Goal: Information Seeking & Learning: Learn about a topic

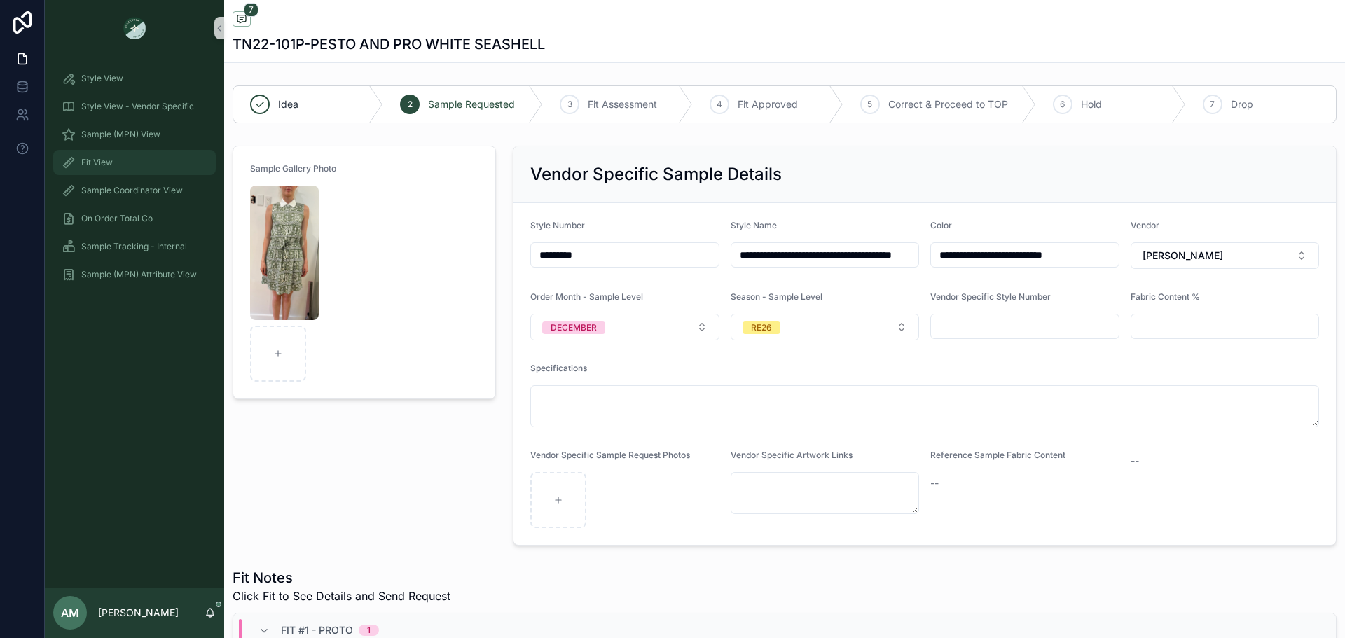
scroll to position [241, 0]
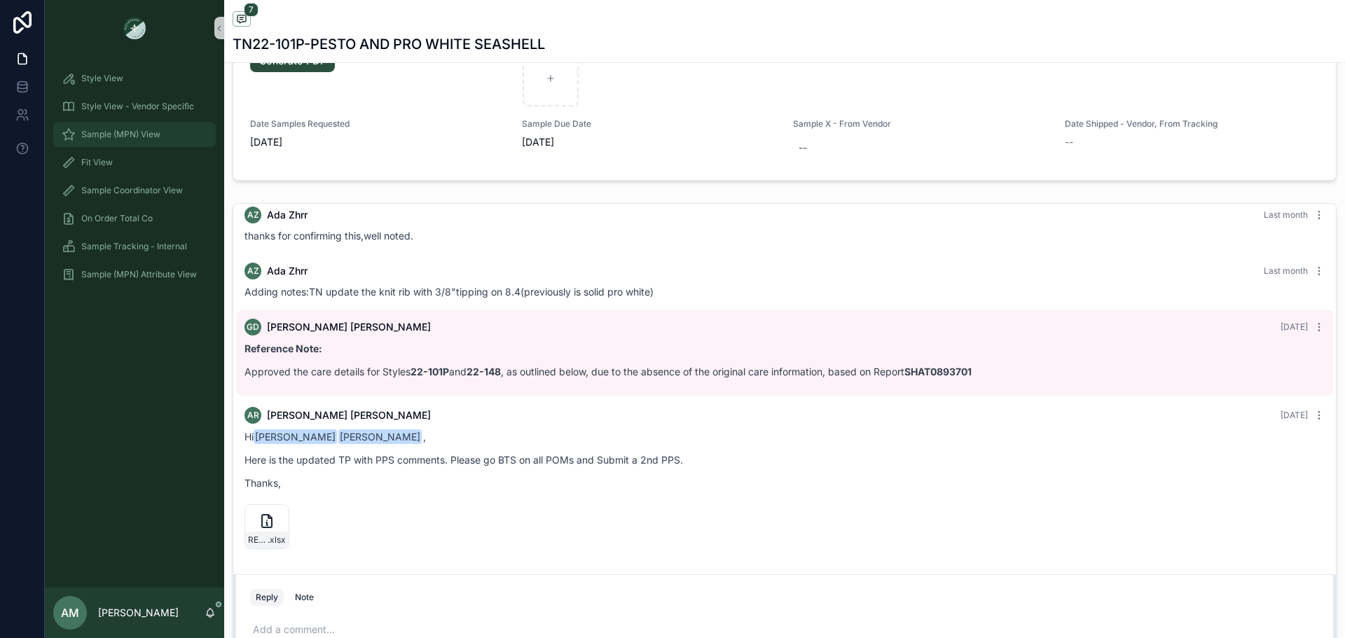
click at [144, 136] on span "Sample (MPN) View" at bounding box center [120, 134] width 79 height 11
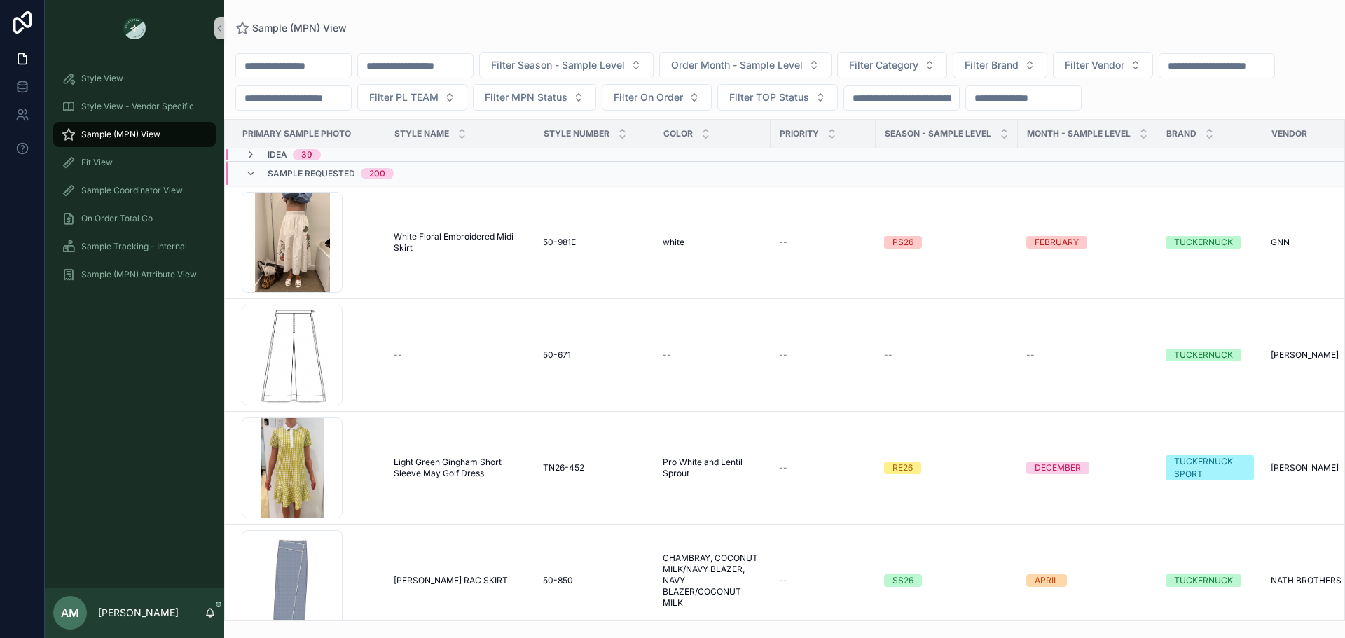
click at [466, 55] on div "scrollable content" at bounding box center [415, 65] width 116 height 25
click at [470, 67] on input "scrollable content" at bounding box center [415, 66] width 115 height 20
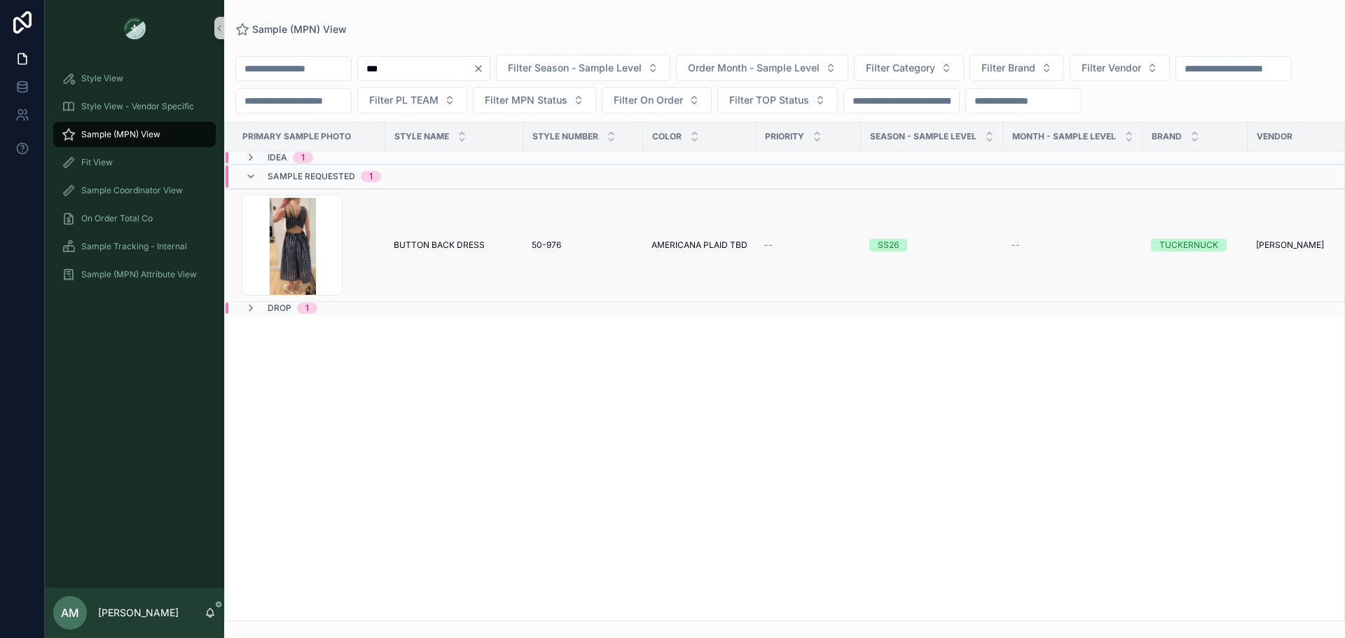
type input "***"
click at [469, 251] on span "BUTTON BACK DRESS" at bounding box center [439, 245] width 91 height 11
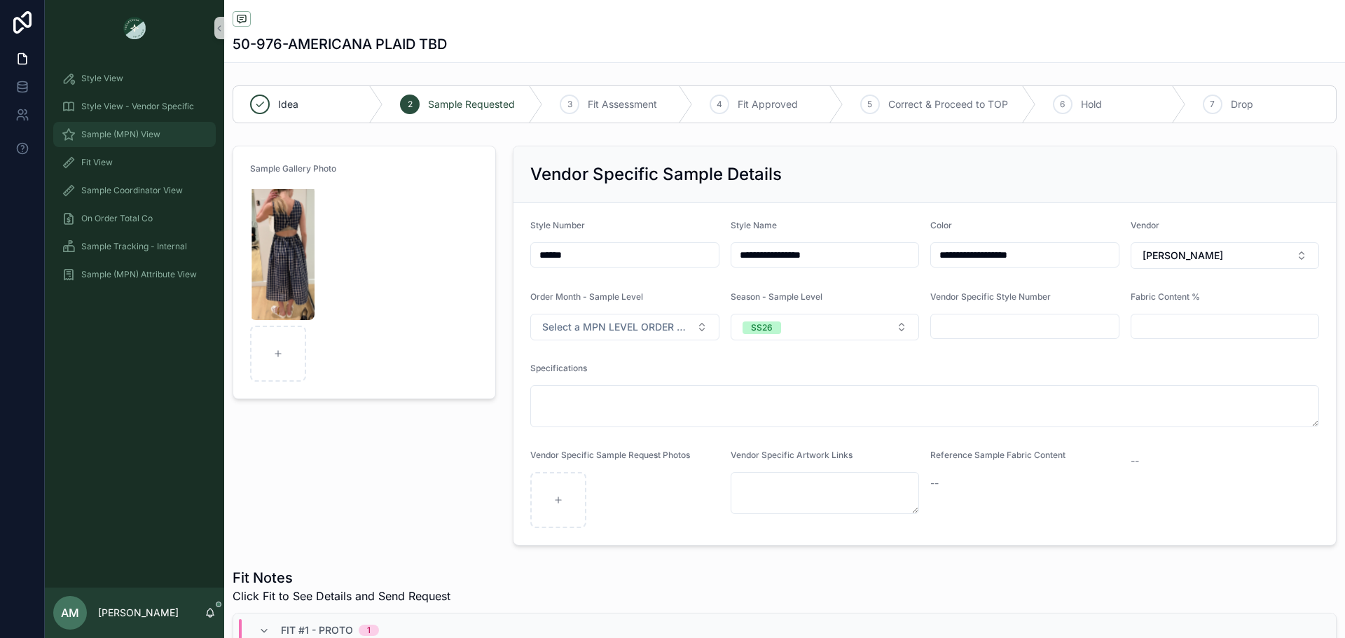
click at [149, 130] on span "Sample (MPN) View" at bounding box center [120, 134] width 79 height 11
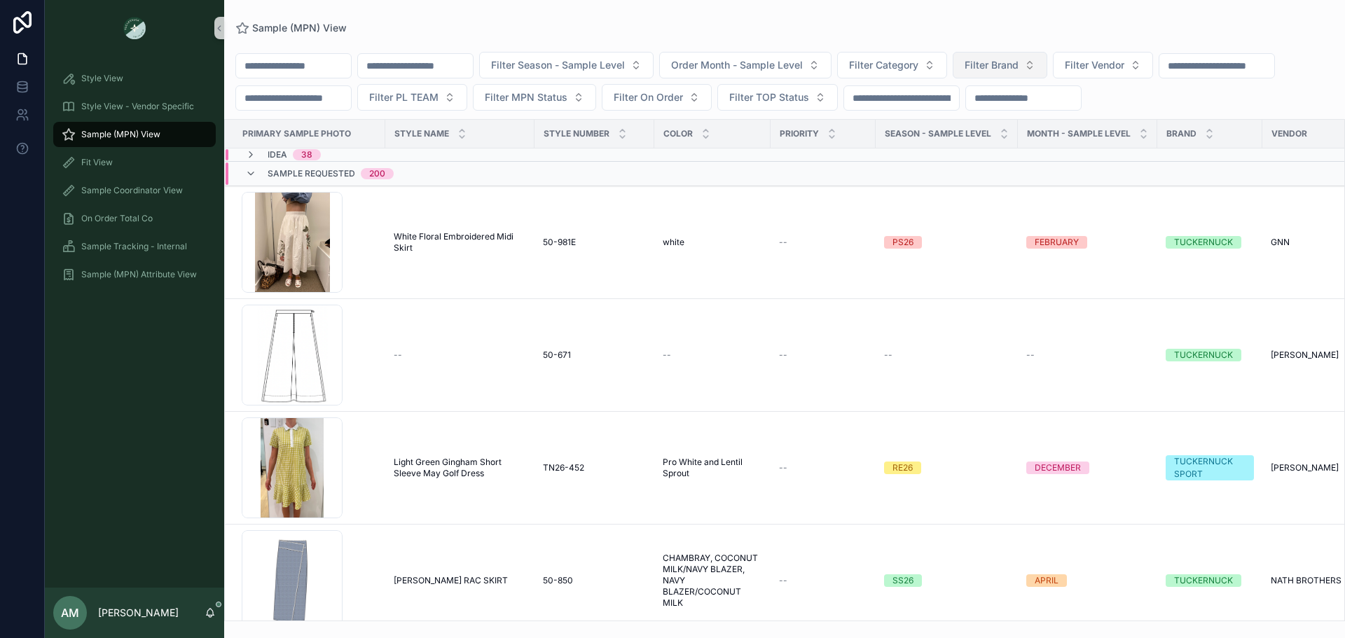
click at [1047, 57] on button "Filter Brand" at bounding box center [1000, 65] width 95 height 27
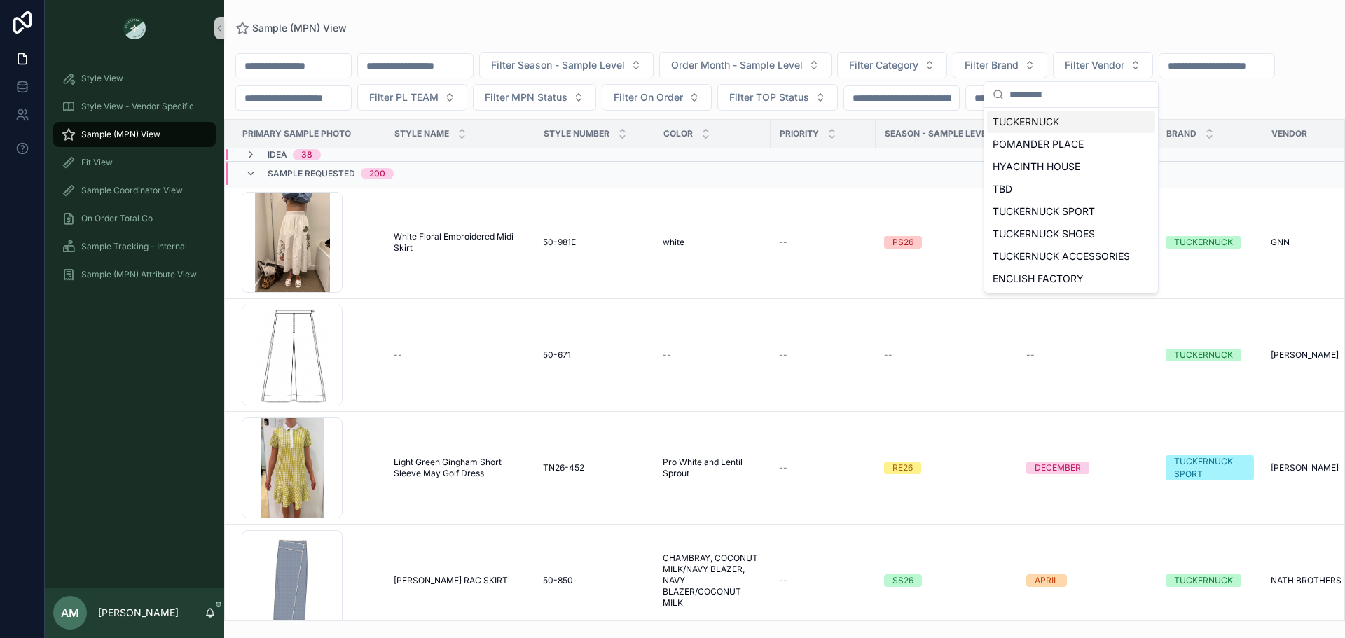
click at [1079, 119] on div "TUCKERNUCK" at bounding box center [1071, 122] width 168 height 22
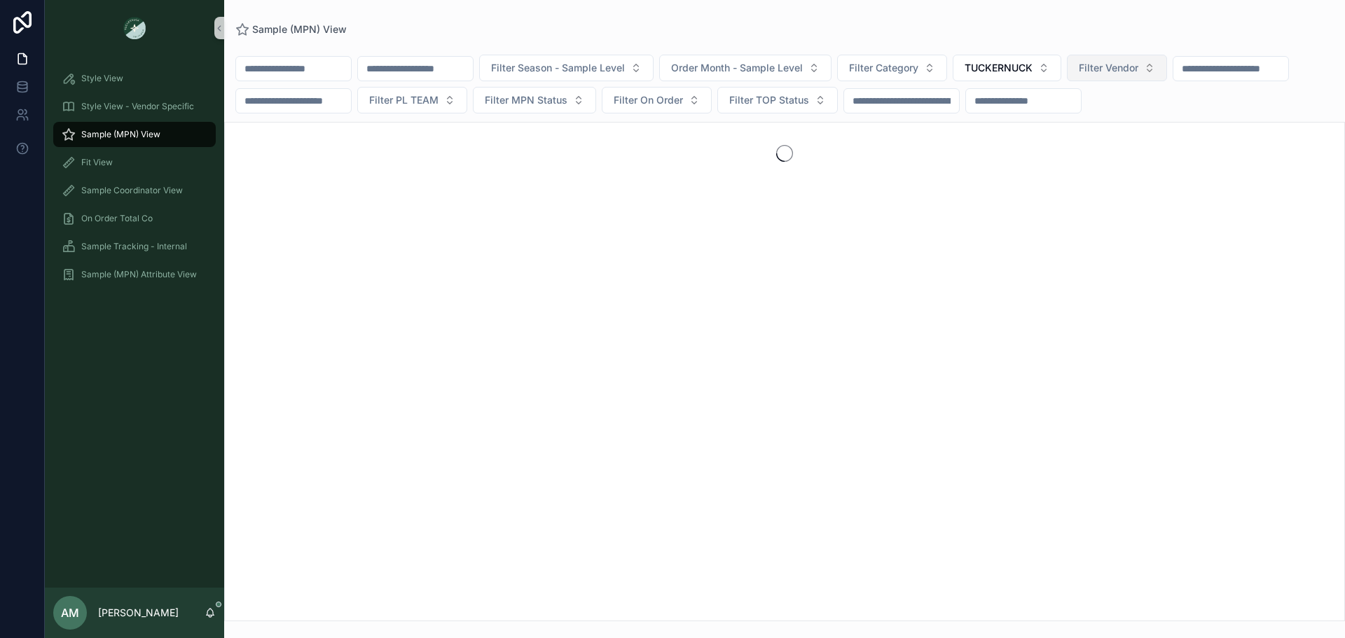
click at [1138, 68] on span "Filter Vendor" at bounding box center [1109, 68] width 60 height 14
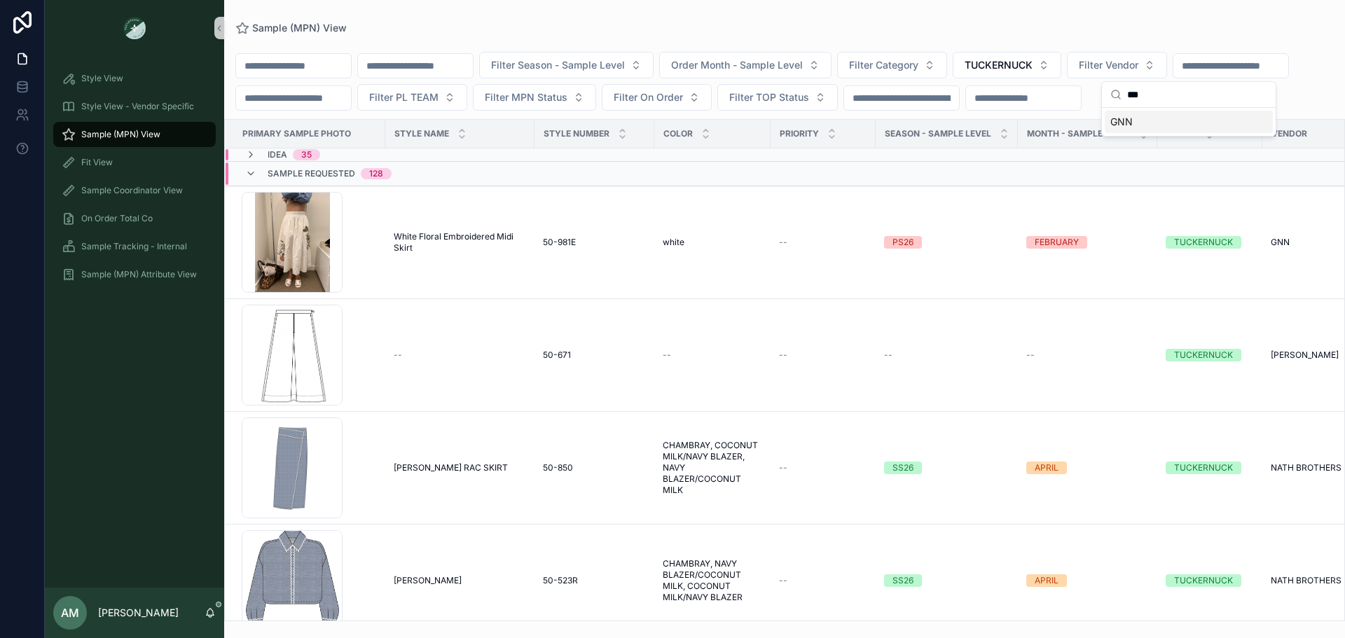
type input "***"
click at [1180, 123] on div "GNN" at bounding box center [1189, 122] width 168 height 22
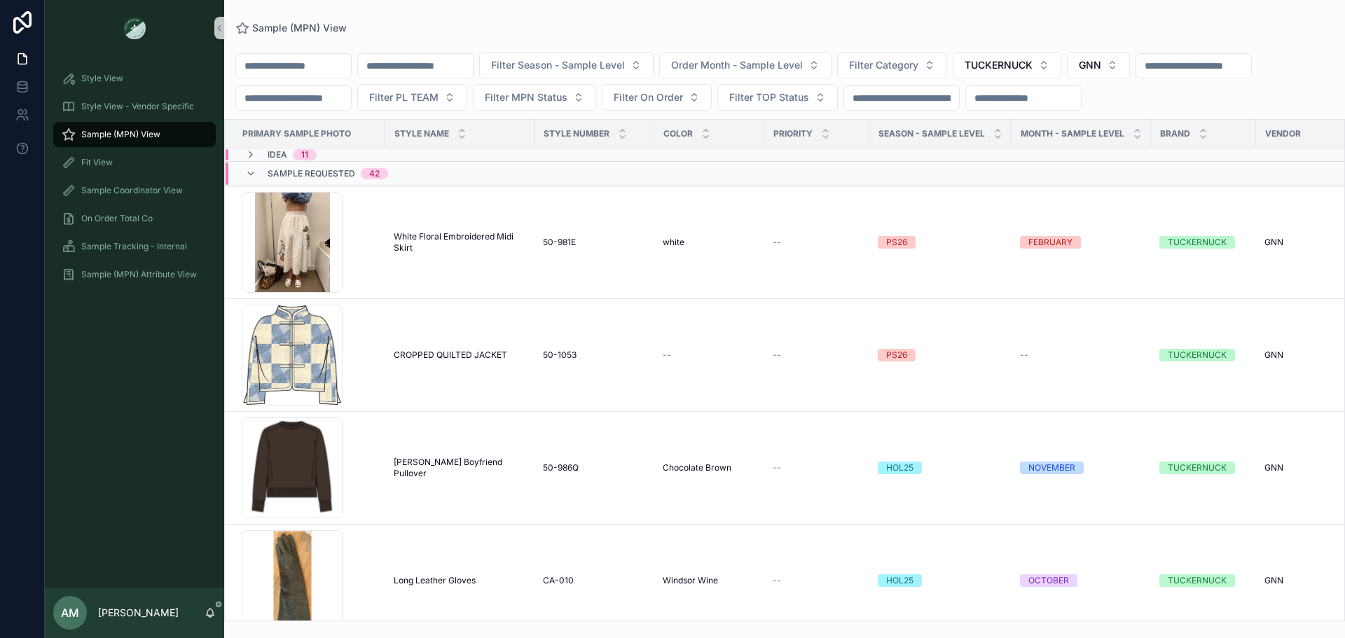
click at [412, 185] on div "Sample Requested 42" at bounding box center [440, 174] width 428 height 22
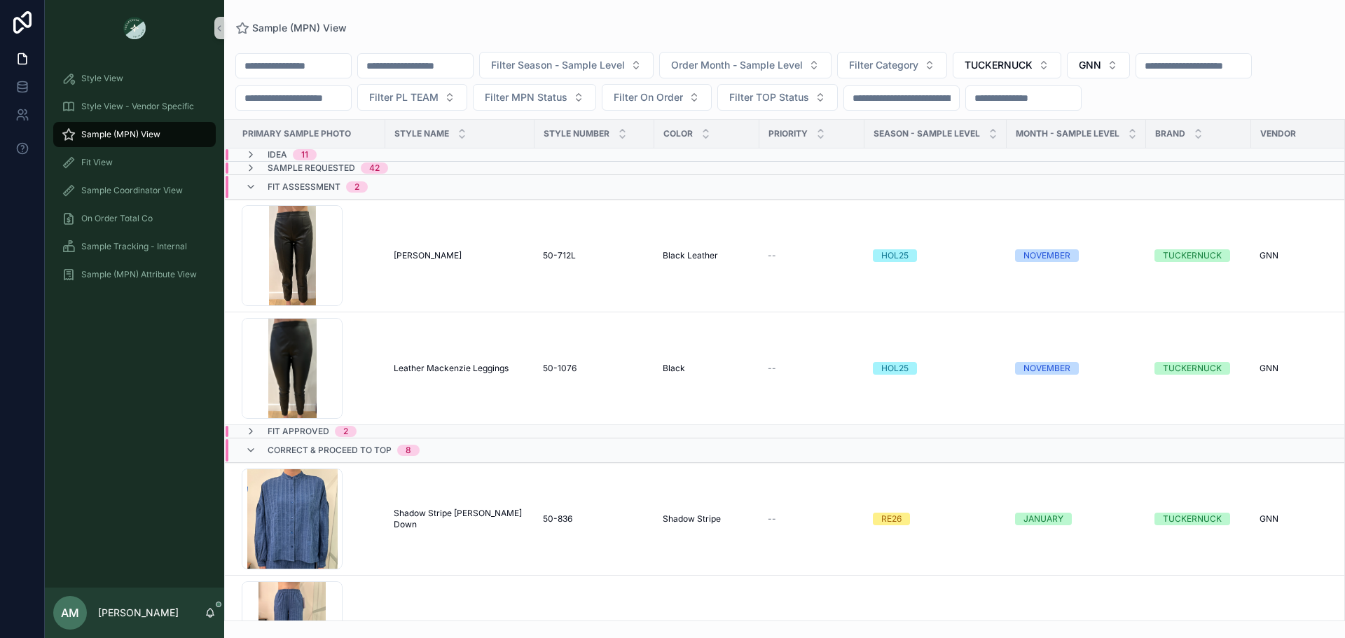
click at [418, 198] on div "Fit Assessment 2" at bounding box center [440, 187] width 428 height 22
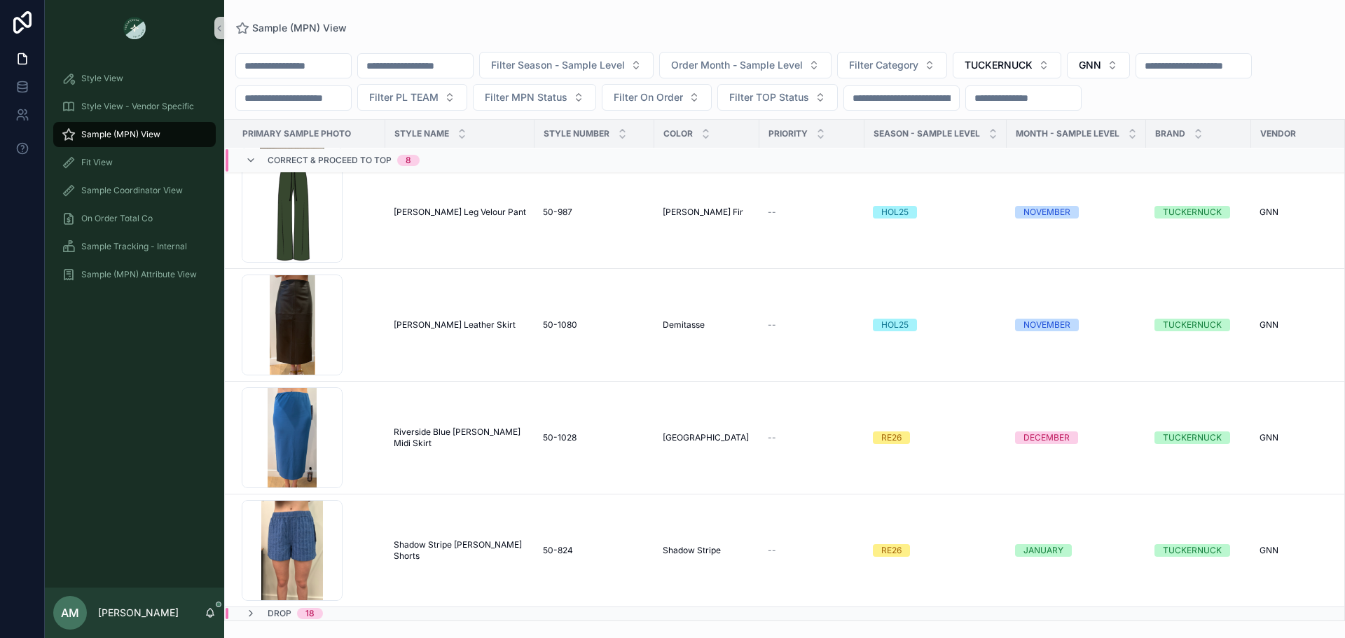
scroll to position [563, 0]
click at [448, 529] on td "Shadow Stripe [PERSON_NAME] Shorts Shadow Stripe [PERSON_NAME] Shorts" at bounding box center [459, 551] width 149 height 113
click at [453, 539] on span "Shadow Stripe [PERSON_NAME] Shorts" at bounding box center [460, 550] width 132 height 22
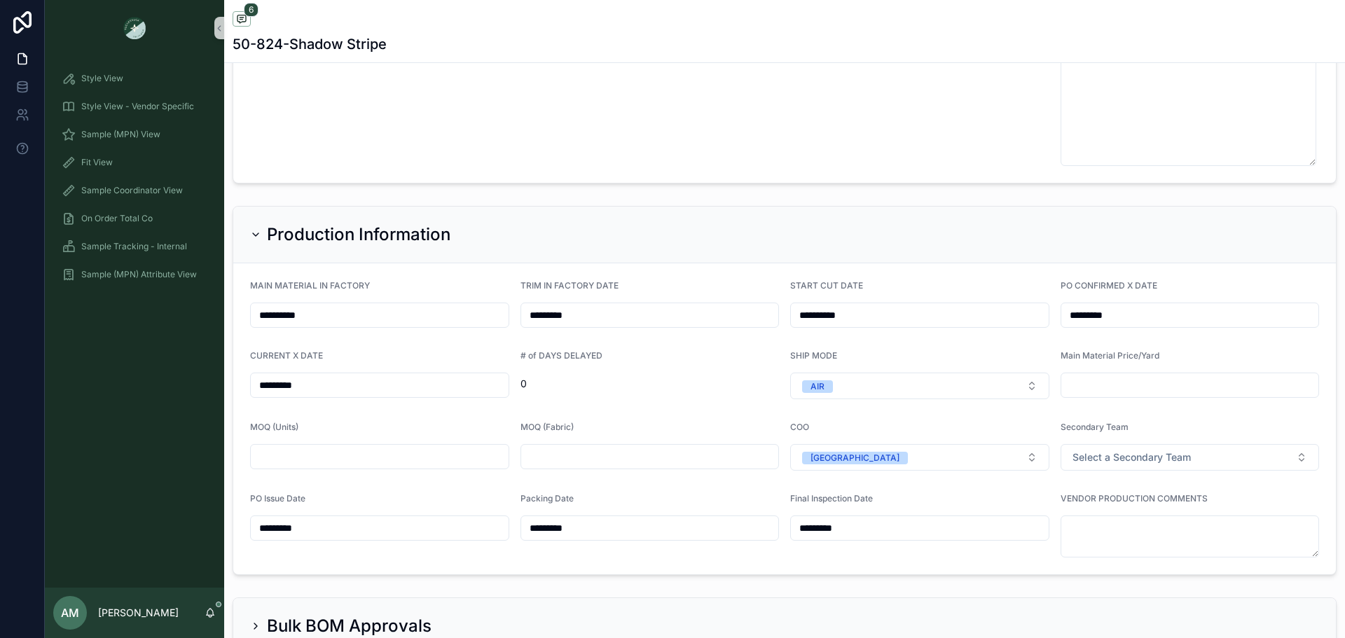
scroll to position [3783, 0]
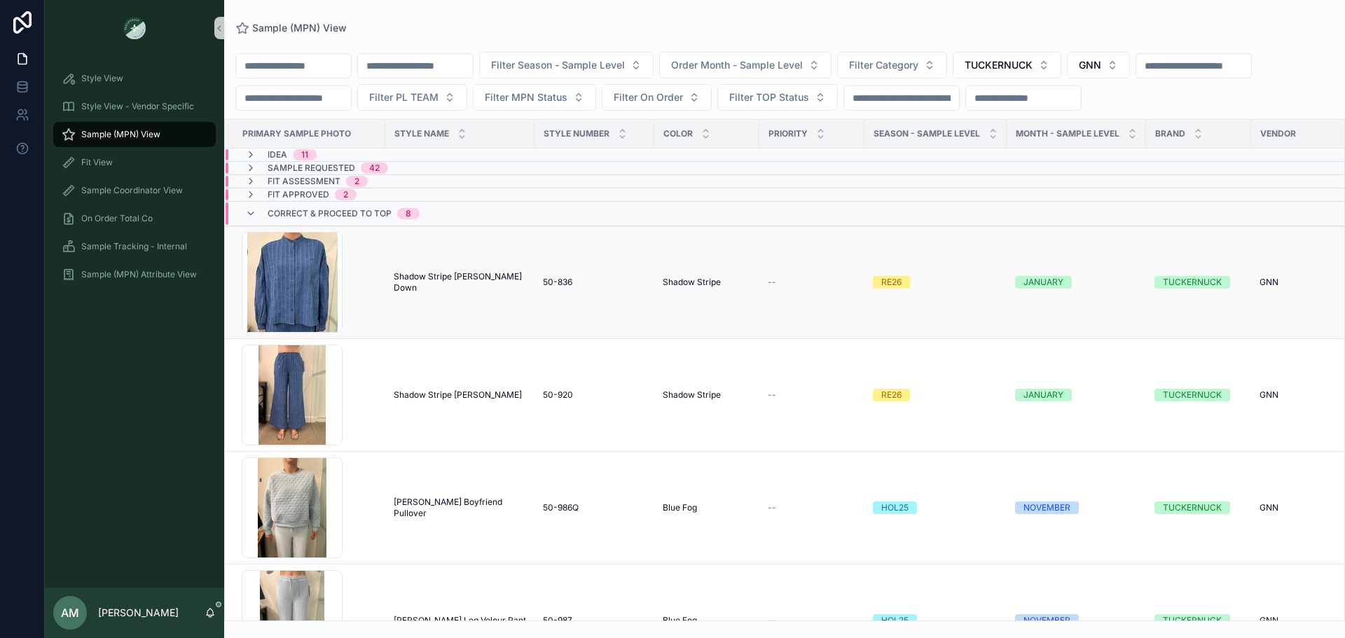
click at [453, 294] on span "Shadow Stripe [PERSON_NAME] Down" at bounding box center [460, 282] width 132 height 22
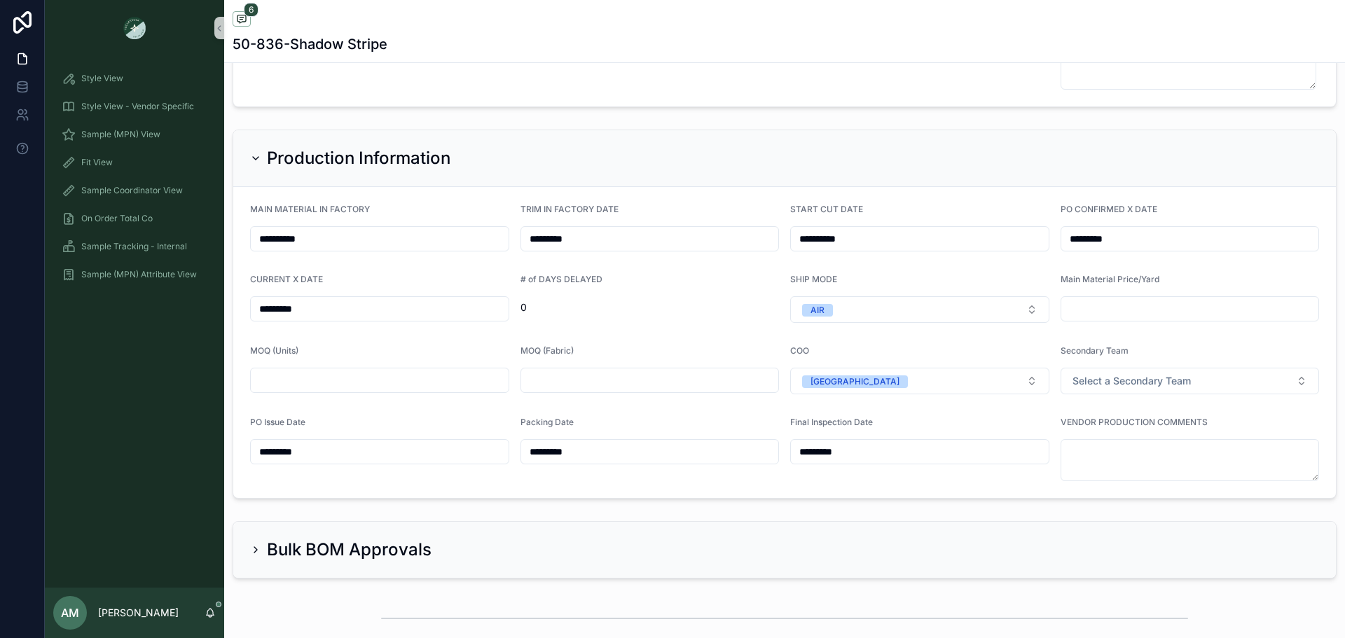
scroll to position [3812, 0]
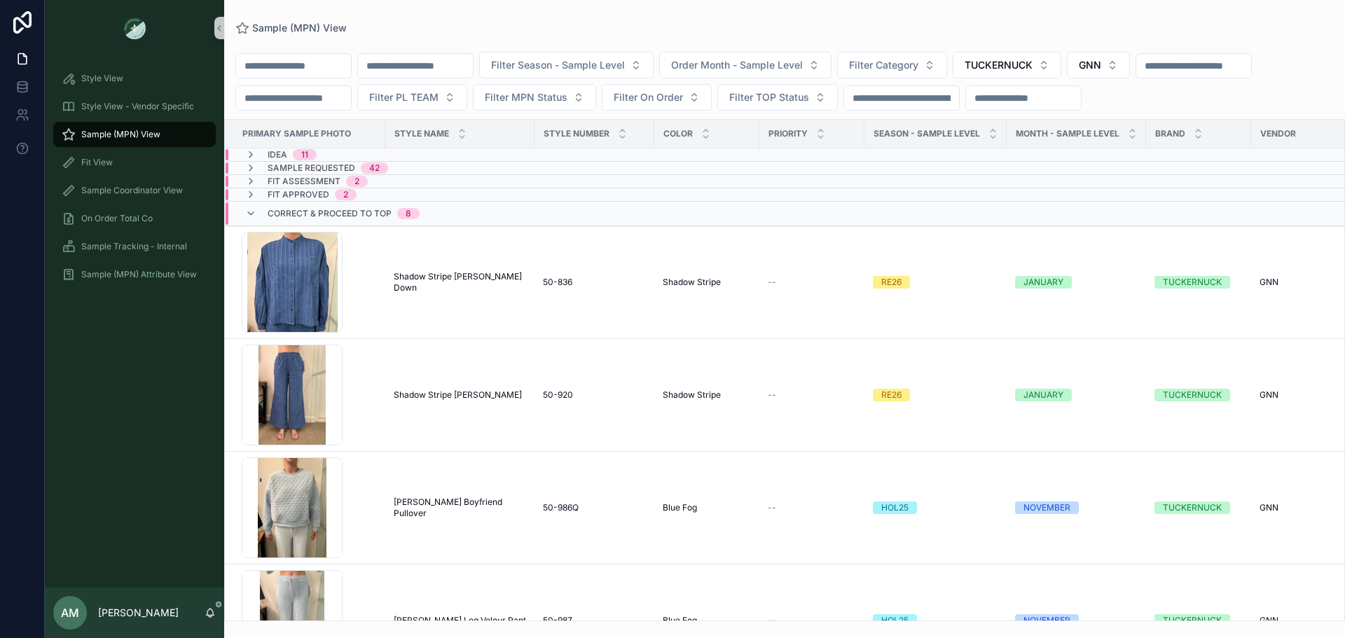
click at [434, 187] on div "Fit Assessment 2" at bounding box center [440, 181] width 428 height 11
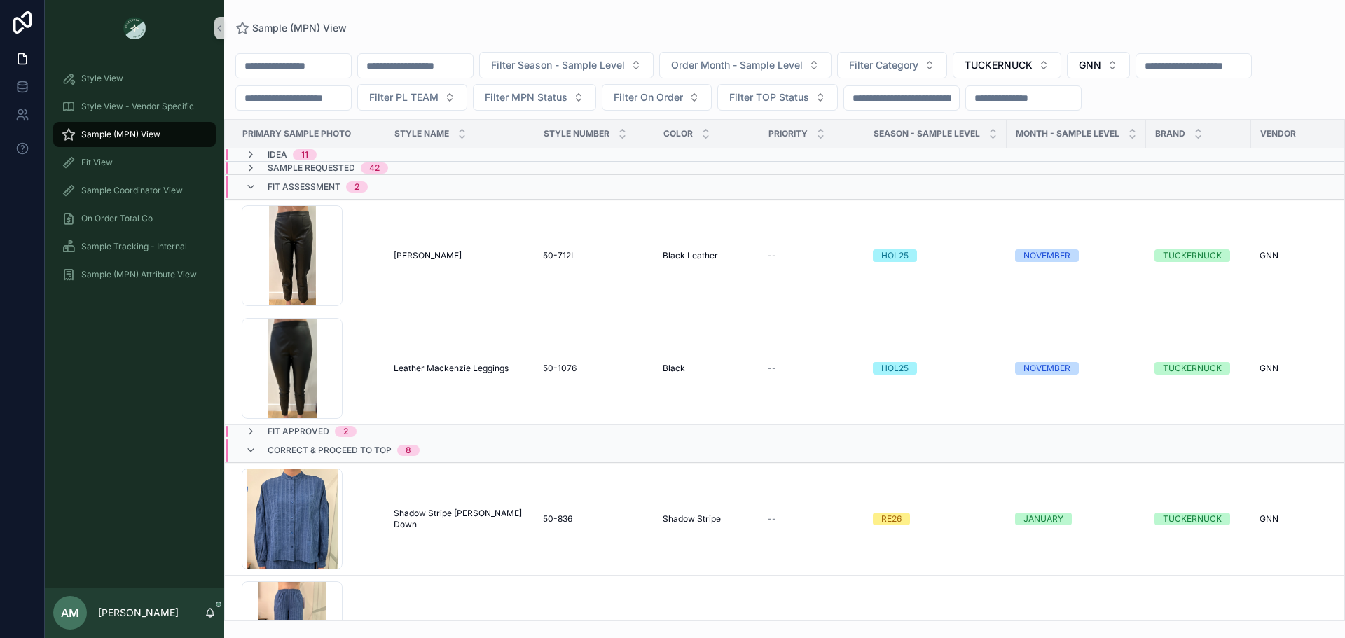
click at [419, 198] on div "Fit Assessment 2" at bounding box center [440, 187] width 428 height 22
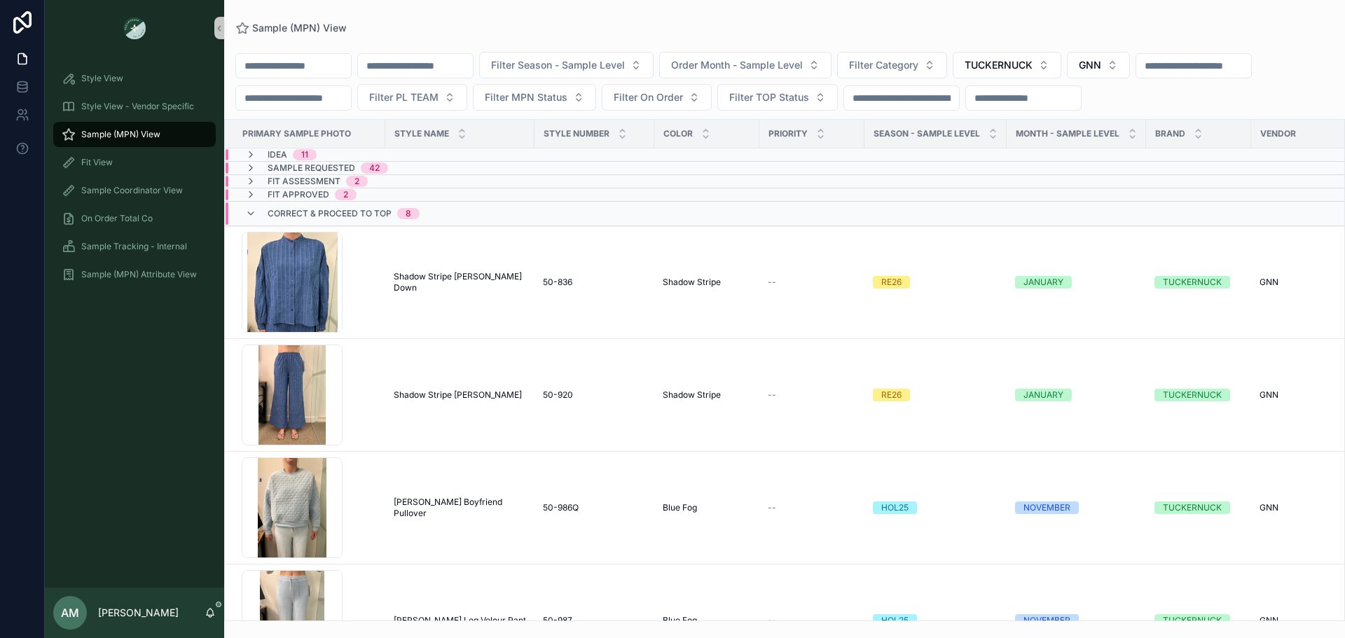
click at [396, 202] on td "Fit Approved 2" at bounding box center [439, 194] width 429 height 13
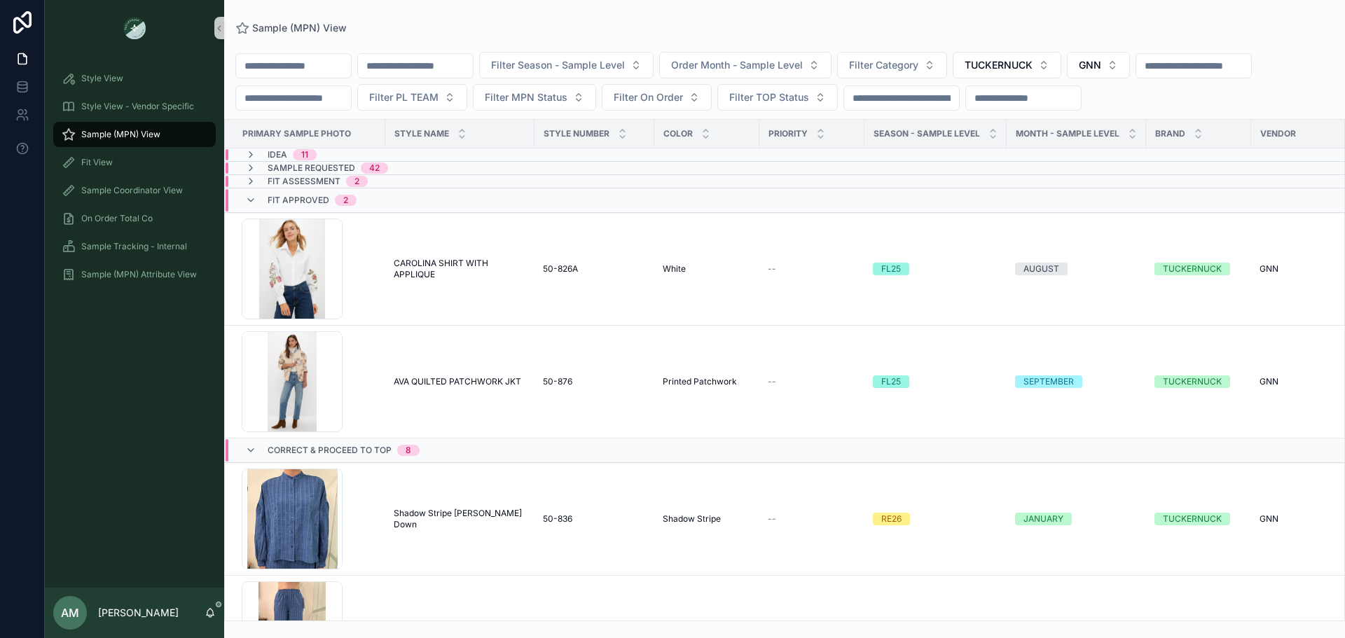
click at [283, 206] on span "Fit Approved" at bounding box center [299, 200] width 62 height 11
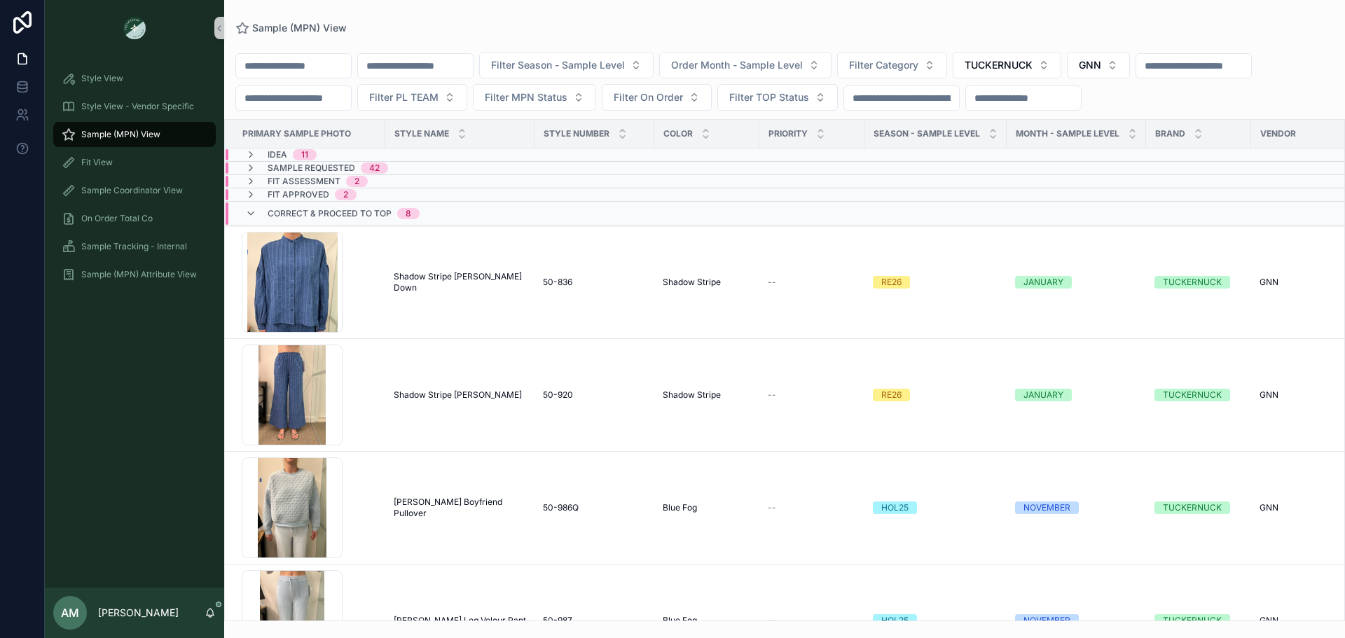
click at [382, 174] on span "42" at bounding box center [374, 168] width 27 height 11
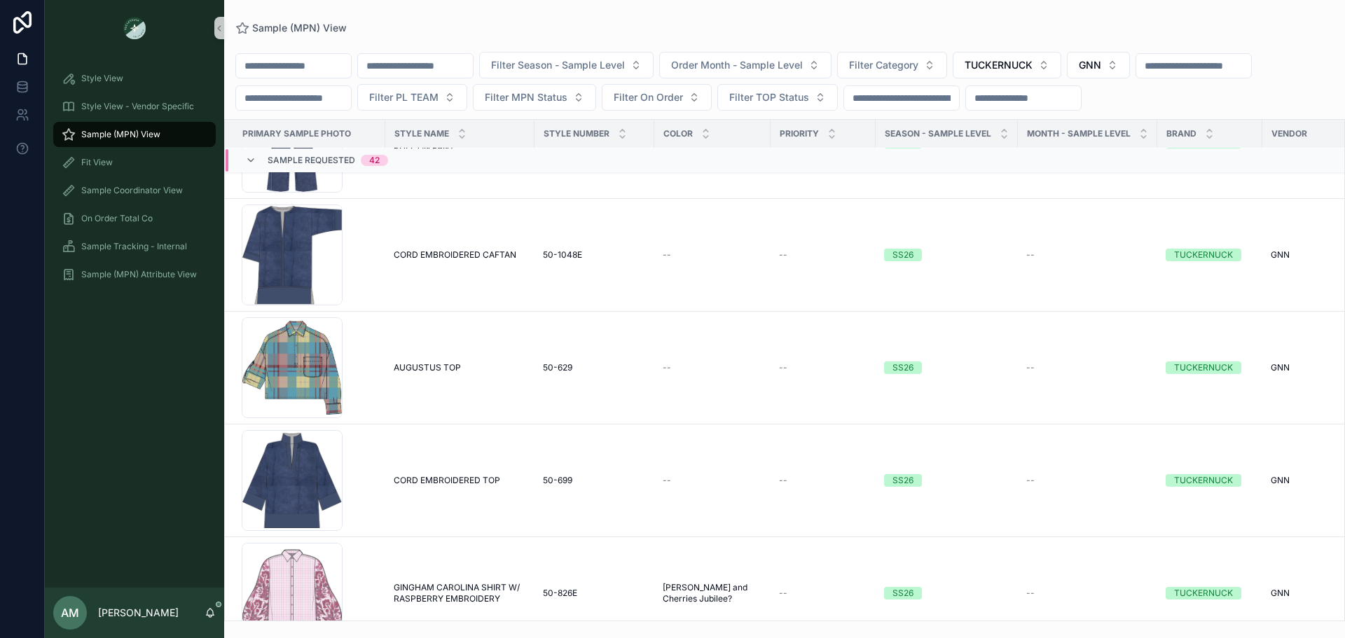
scroll to position [4439, 0]
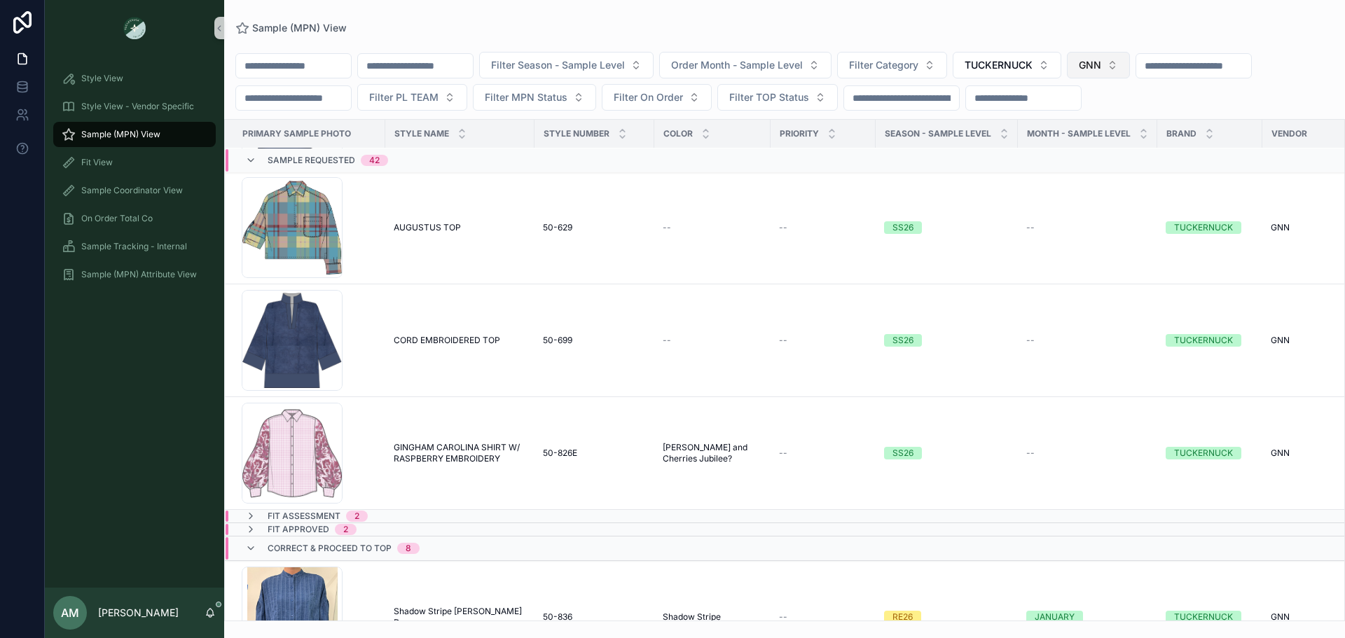
click at [1130, 71] on button "GNN" at bounding box center [1098, 65] width 63 height 27
type input "****"
click at [1171, 120] on span "NATH BROTHERS" at bounding box center [1132, 122] width 82 height 14
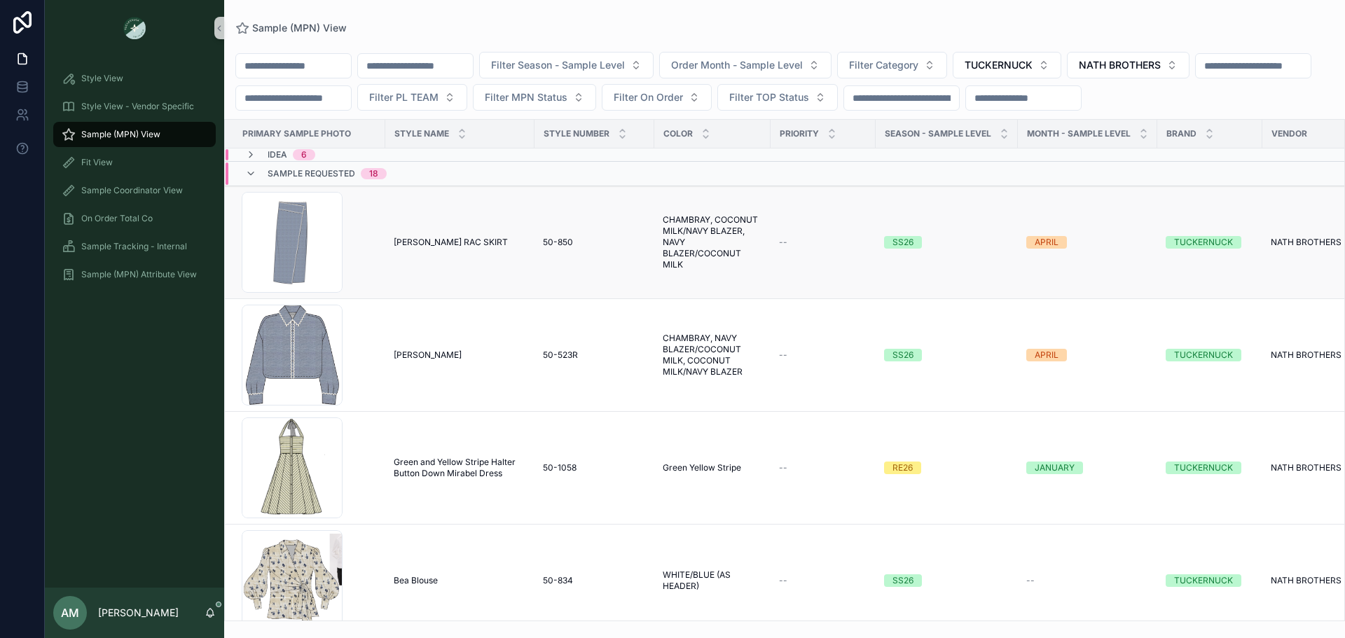
click at [476, 258] on td "[PERSON_NAME] RAC SKIRT [PERSON_NAME] RAC SKIRT" at bounding box center [459, 242] width 149 height 113
click at [490, 248] on div "[PERSON_NAME] RAC SKIRT [PERSON_NAME] RAC SKIRT" at bounding box center [460, 242] width 132 height 11
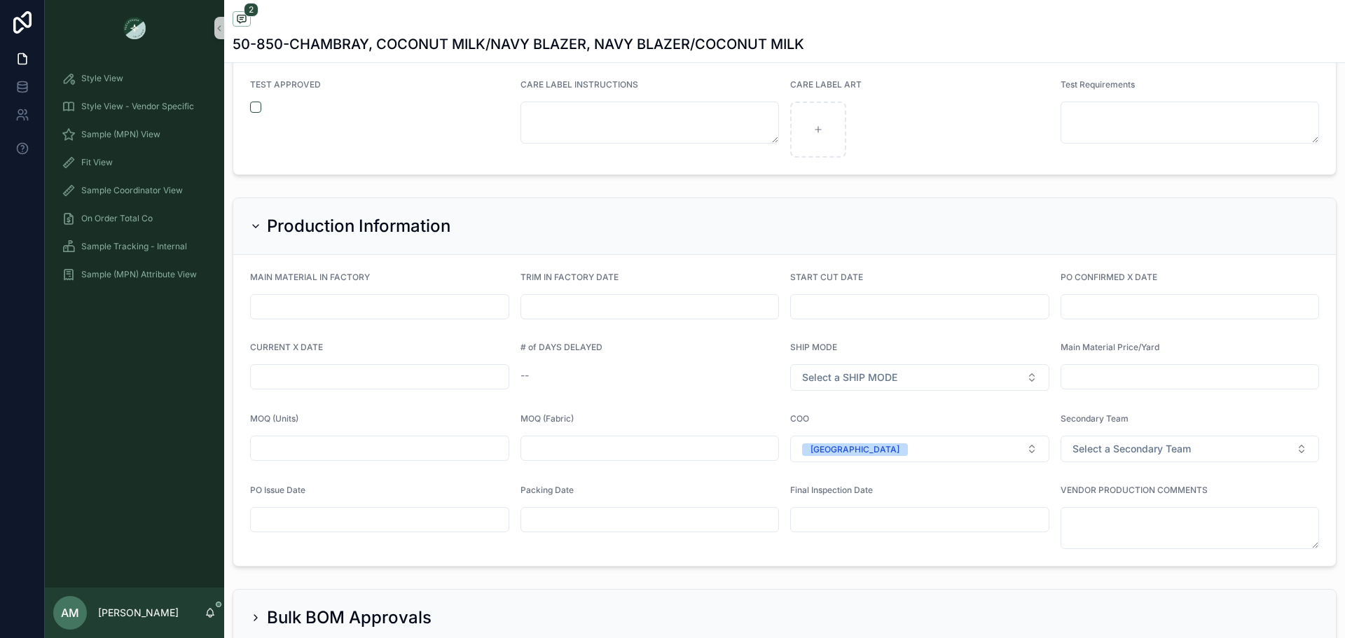
scroll to position [3327, 0]
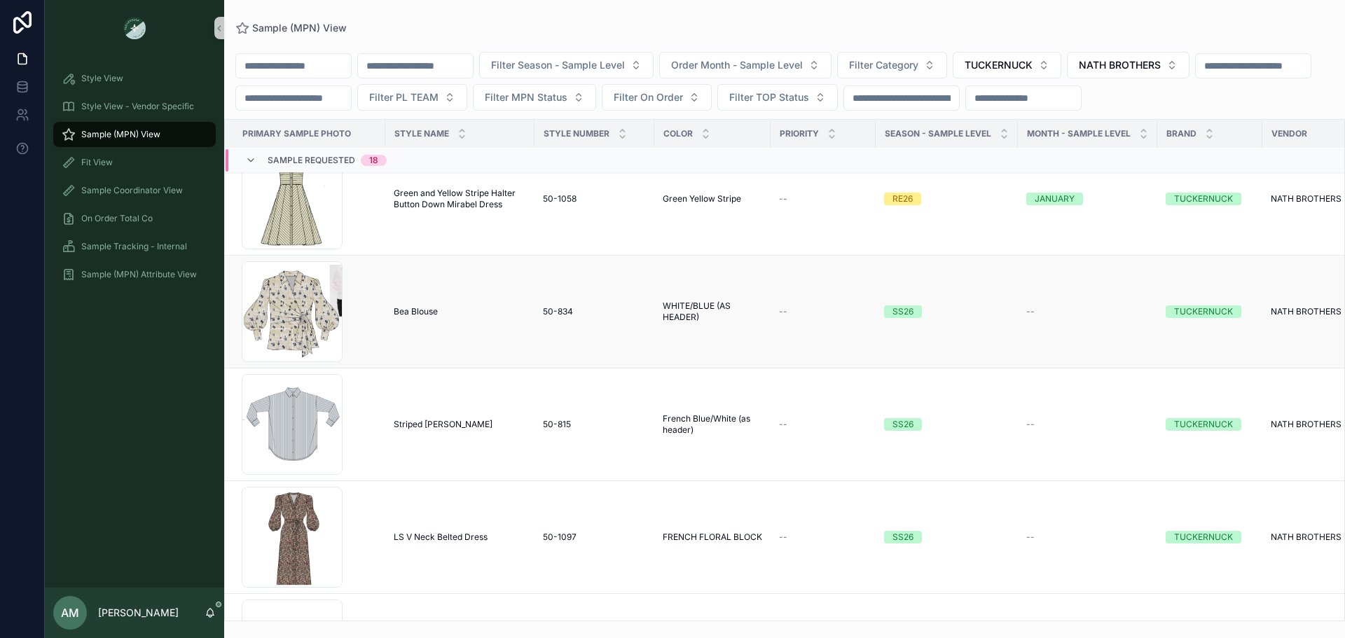
scroll to position [140, 0]
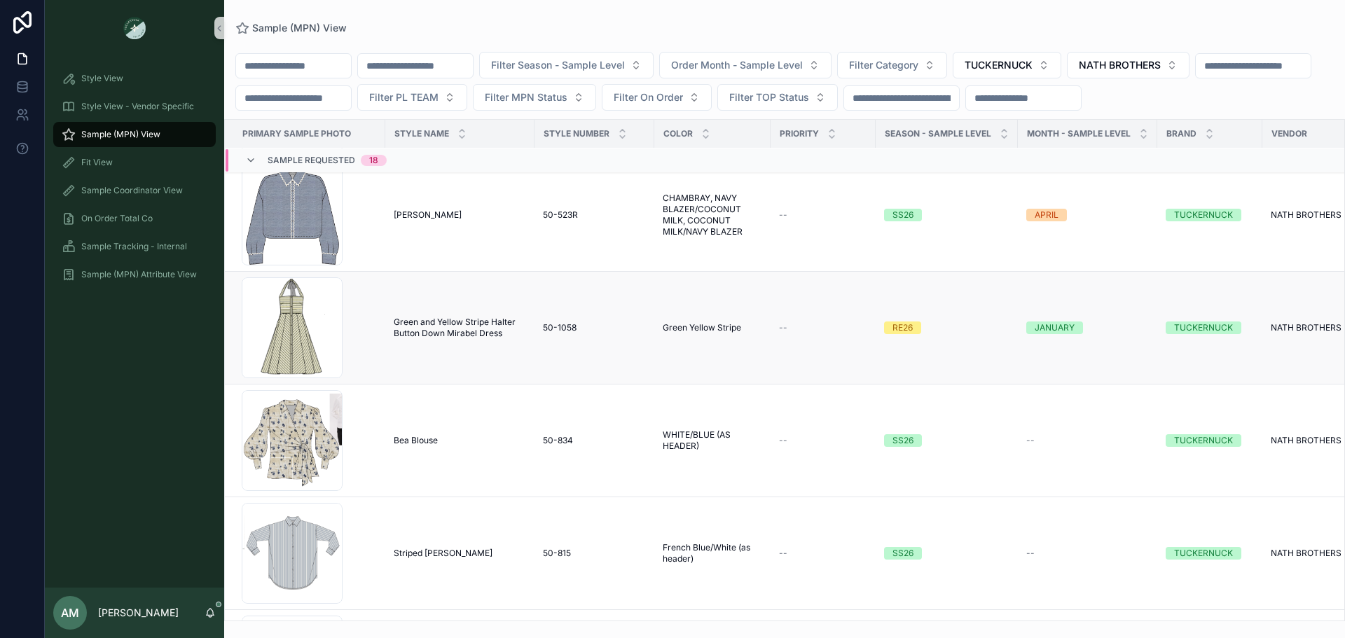
click at [471, 339] on span "Green and Yellow Stripe Halter Button Down Mirabel Dress" at bounding box center [460, 328] width 132 height 22
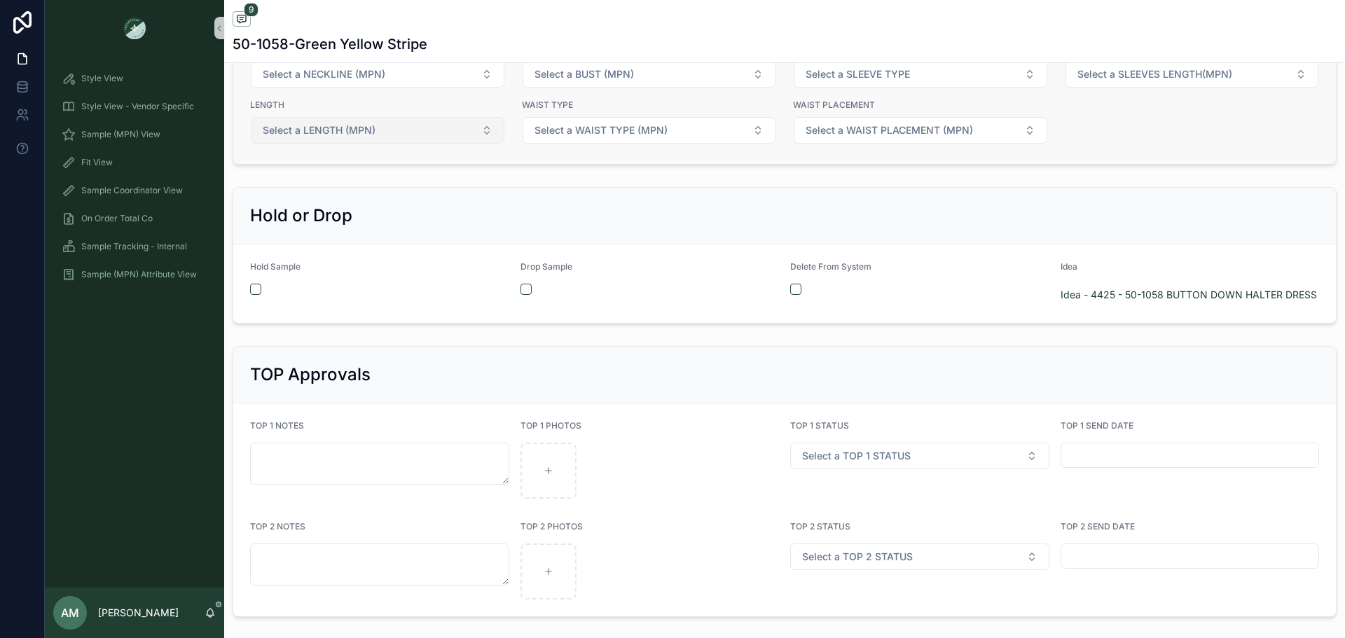
scroll to position [2592, 0]
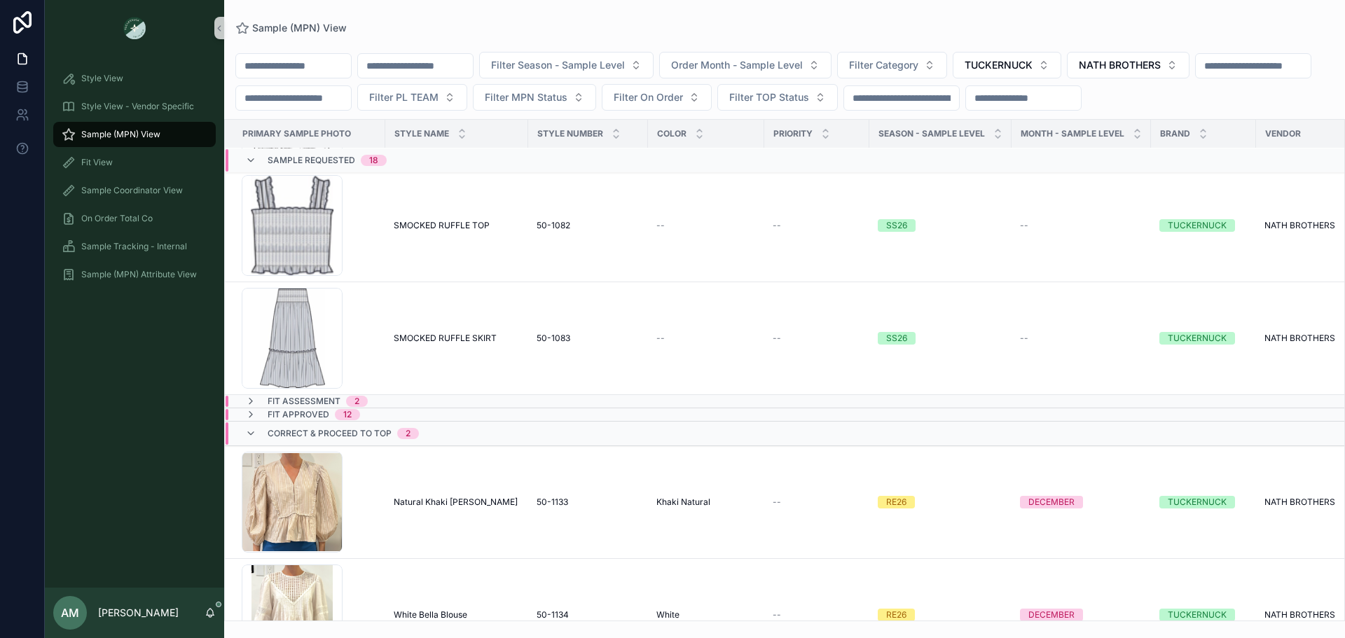
scroll to position [1953, 0]
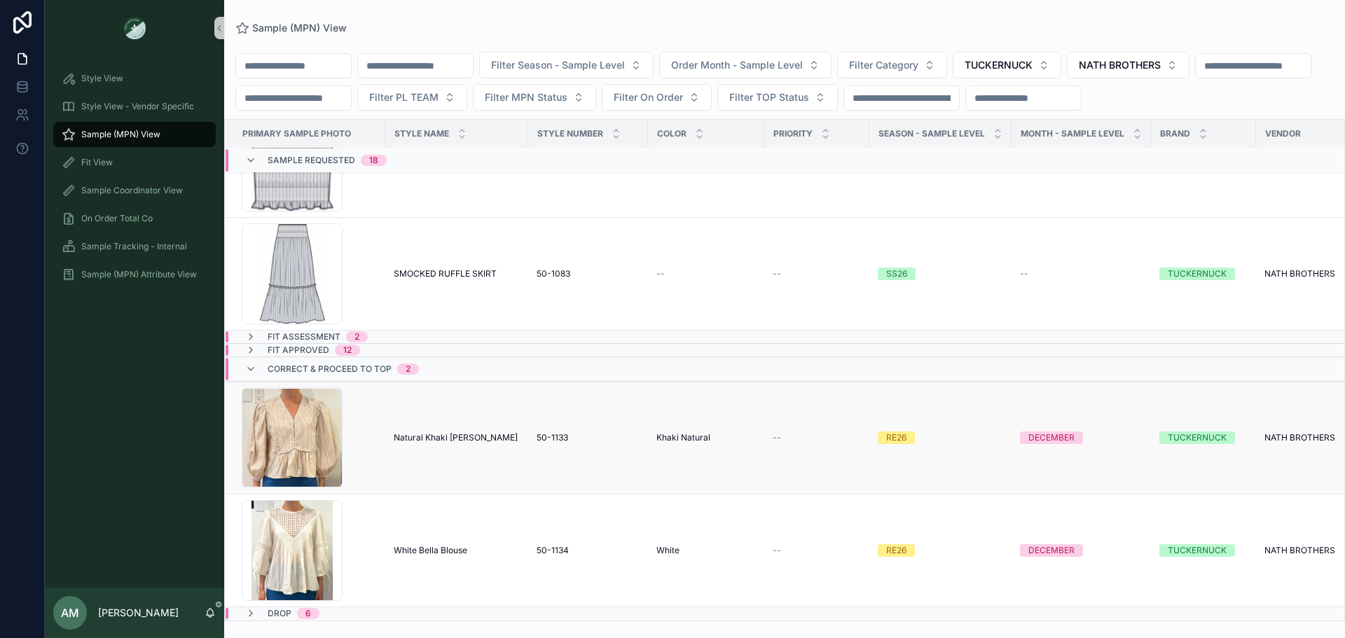
click at [481, 432] on span "Natural Khaki [PERSON_NAME]" at bounding box center [456, 437] width 124 height 11
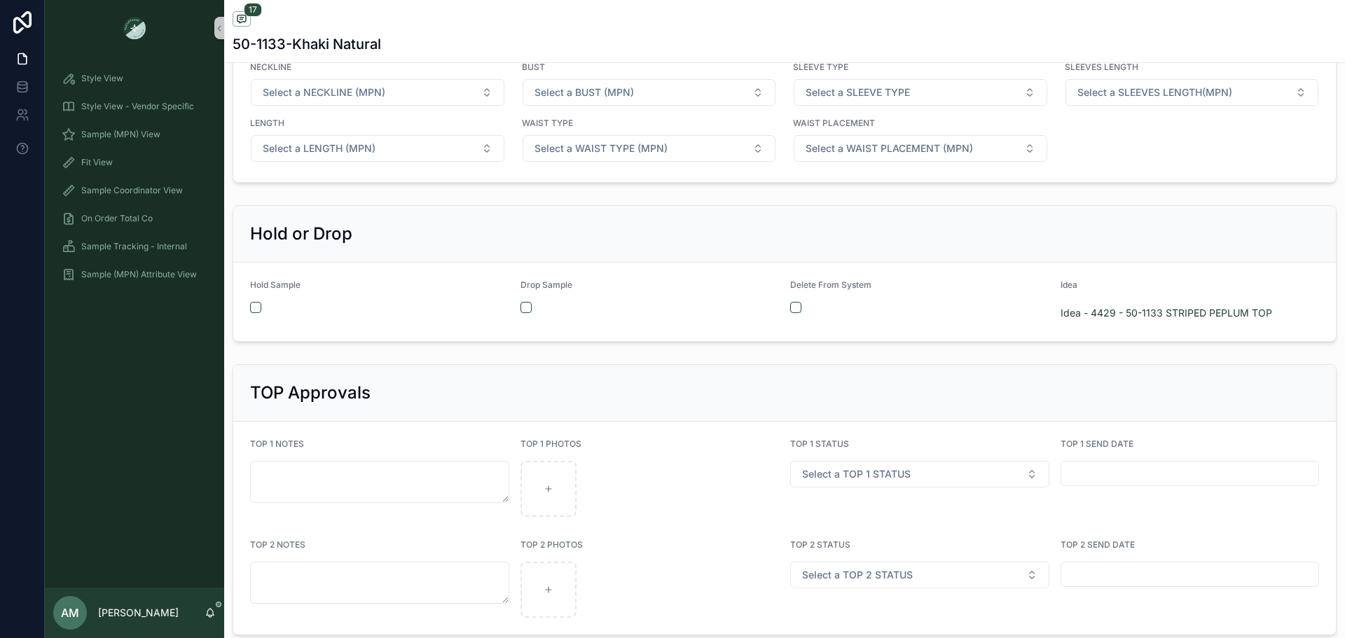
scroll to position [2802, 0]
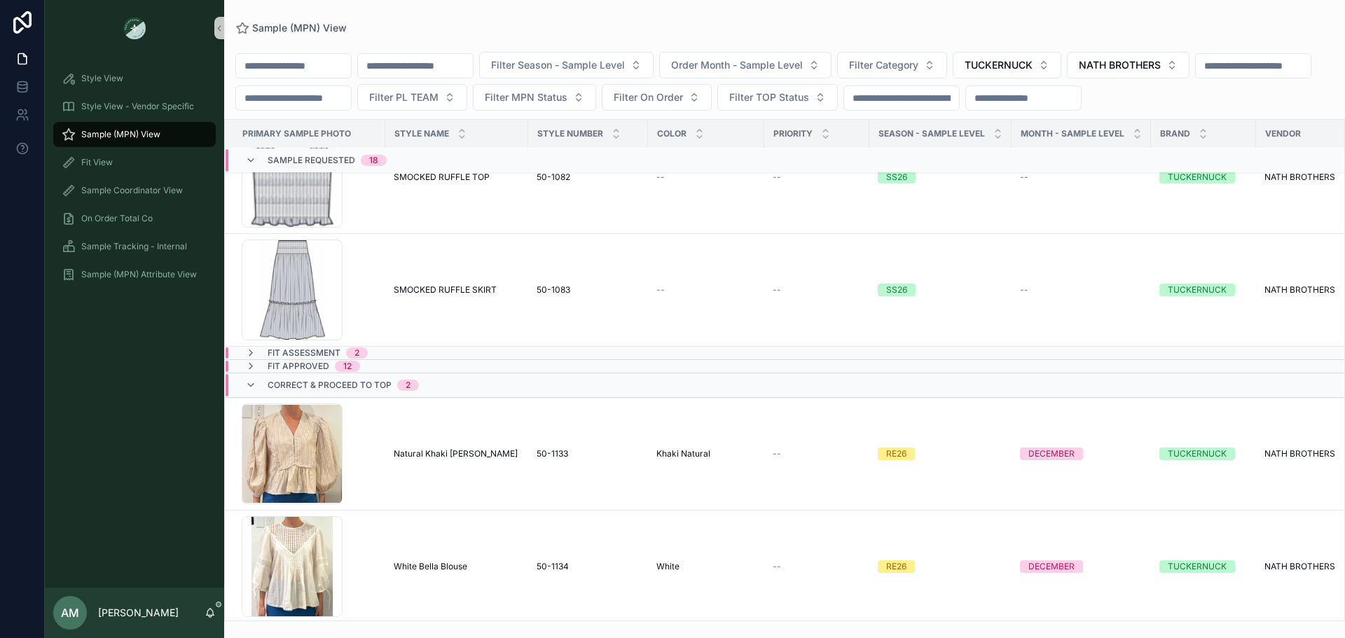
scroll to position [1953, 0]
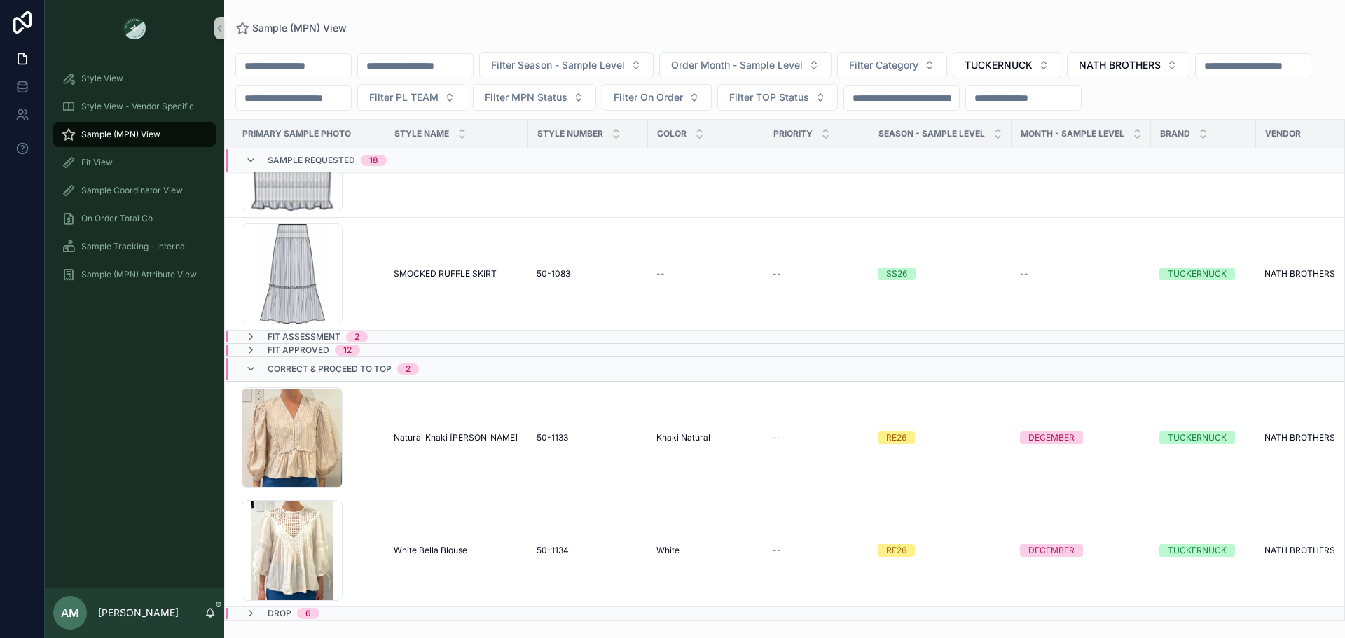
click at [431, 345] on div "Fit Approved 12" at bounding box center [437, 350] width 422 height 11
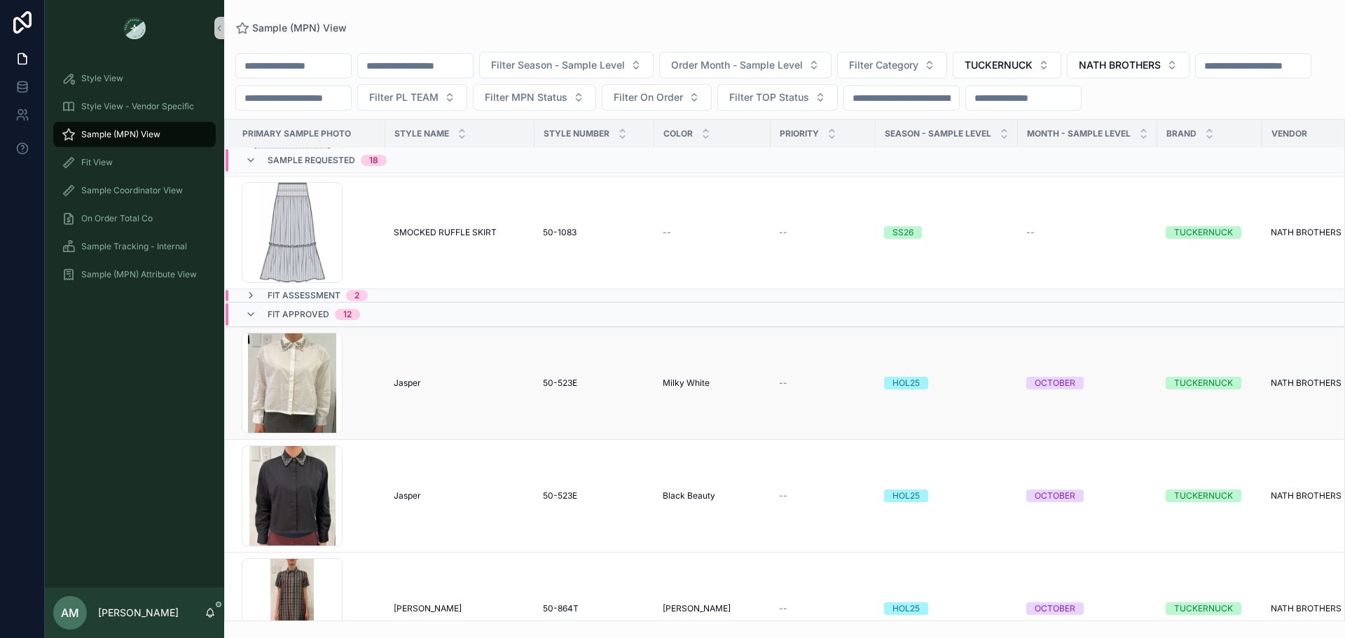
scroll to position [2233, 0]
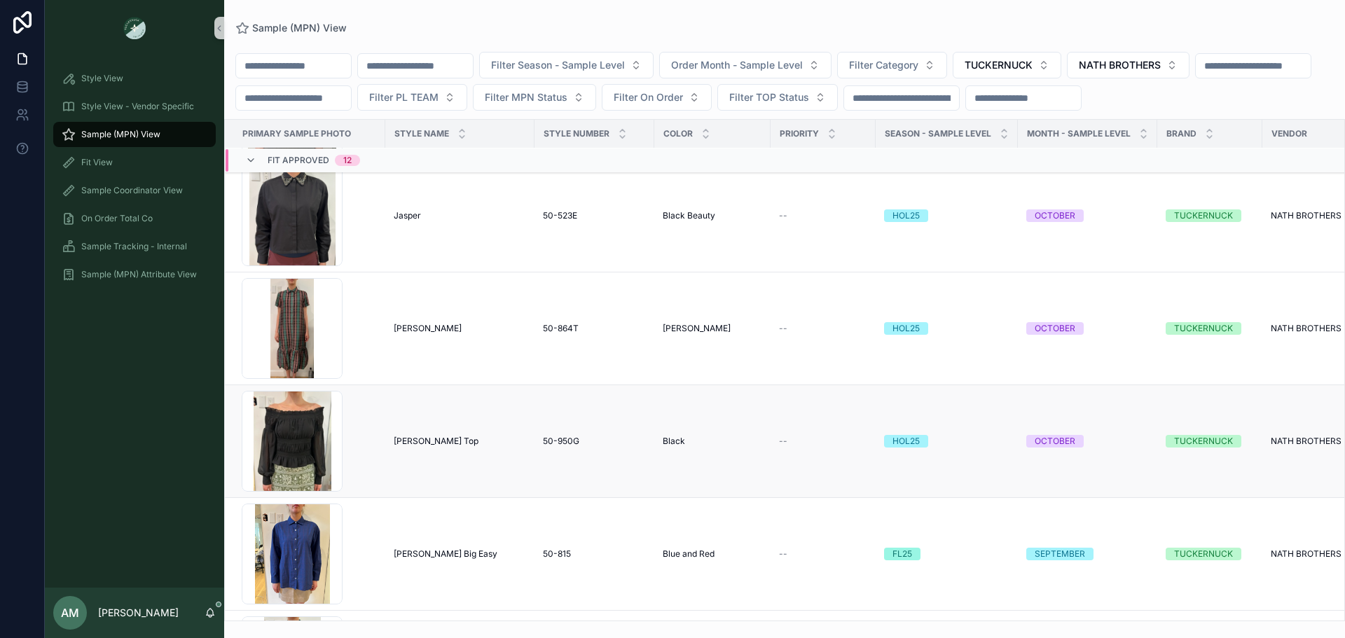
click at [465, 464] on td "[PERSON_NAME] Top [PERSON_NAME] Top" at bounding box center [459, 441] width 149 height 113
click at [492, 447] on div "[PERSON_NAME] Top [PERSON_NAME] Top" at bounding box center [460, 441] width 132 height 11
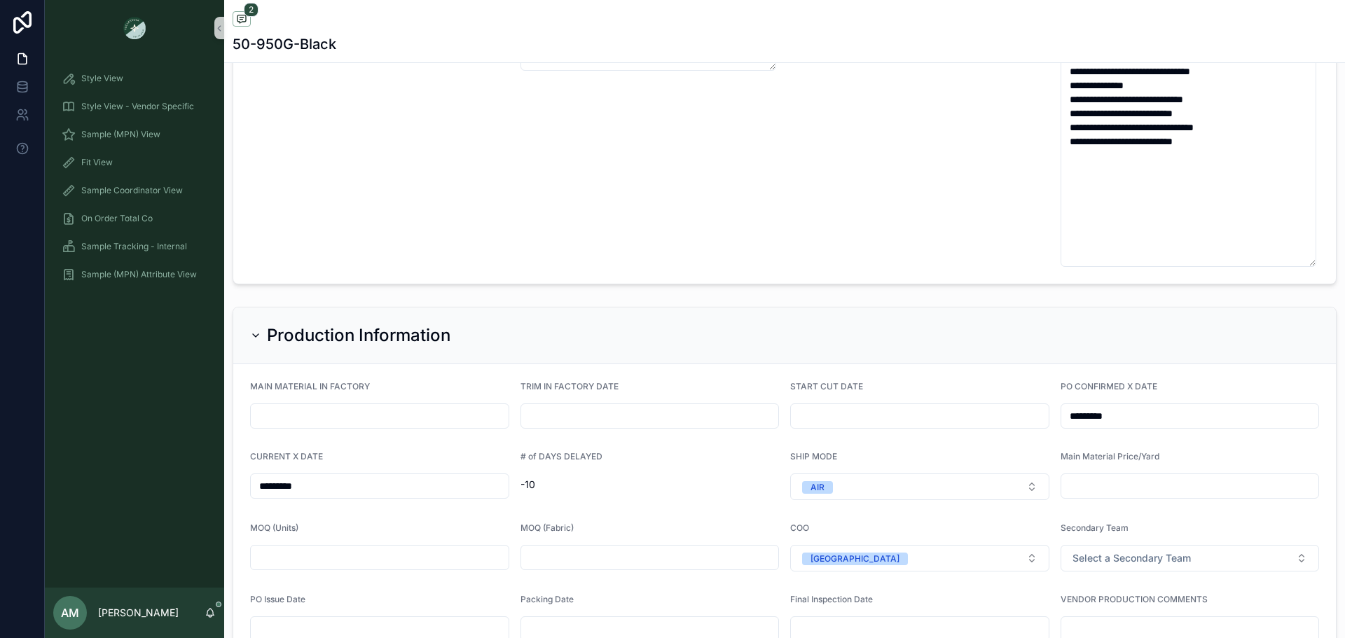
scroll to position [3615, 0]
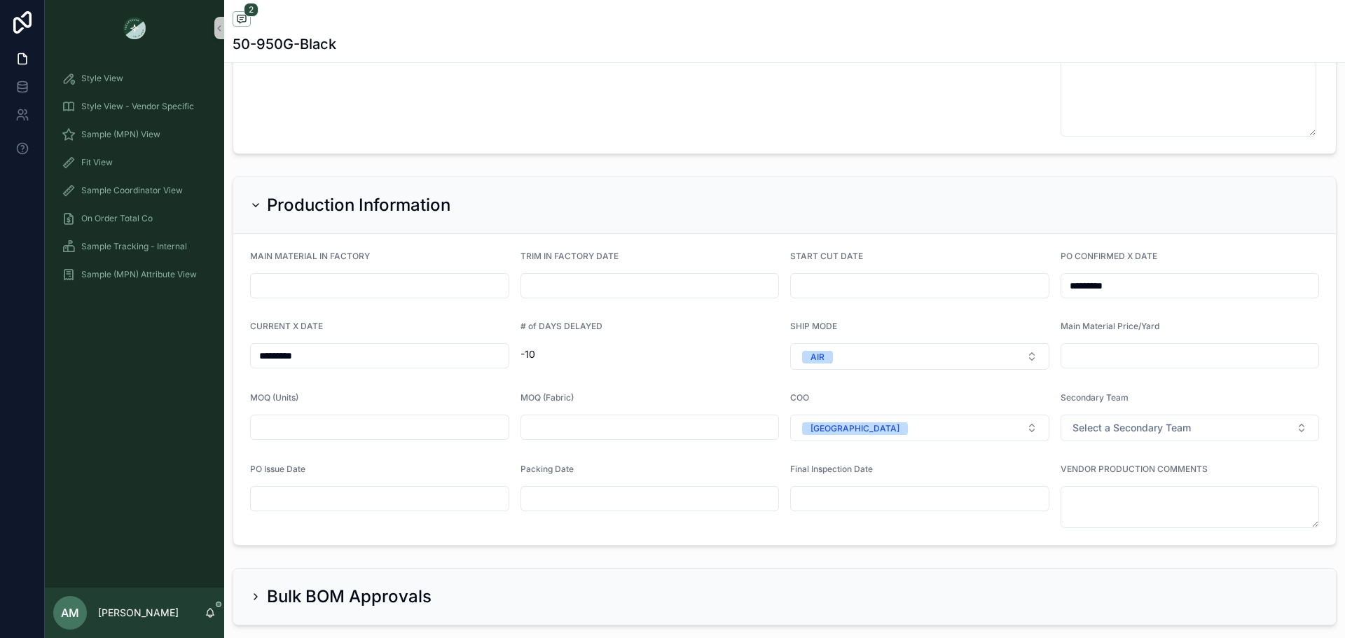
click at [379, 358] on input "*********" at bounding box center [380, 356] width 258 height 20
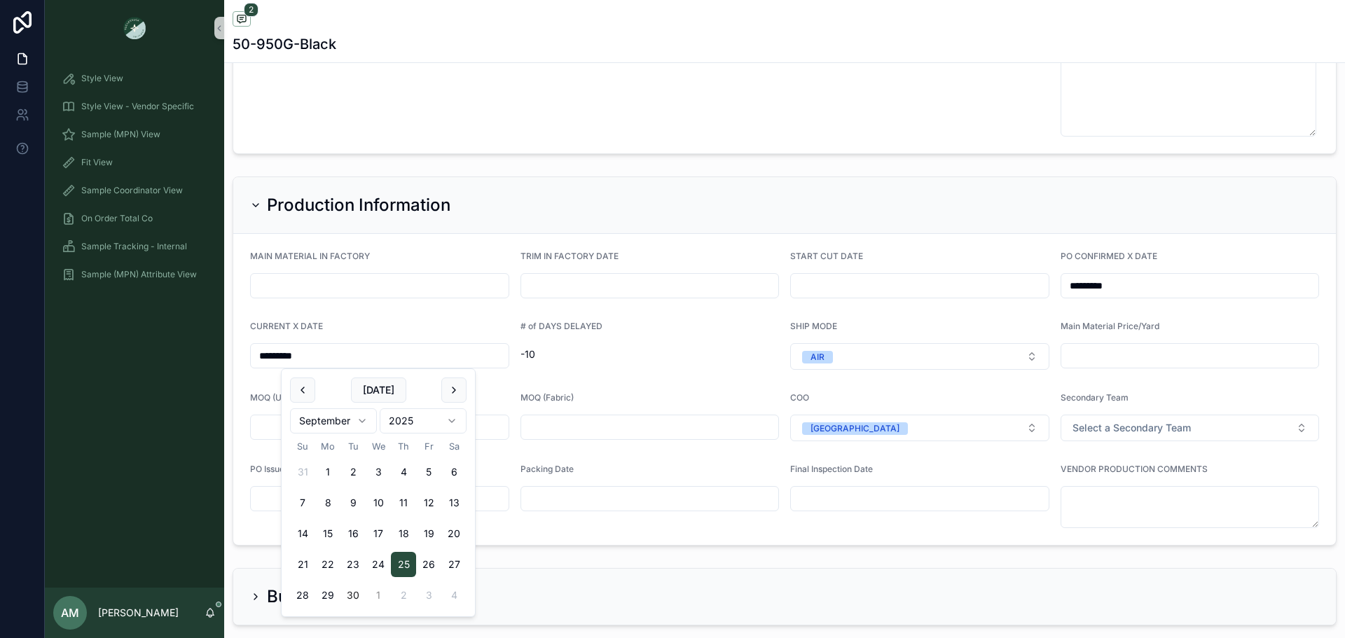
click at [383, 592] on button "1" at bounding box center [378, 595] width 25 height 25
type input "*********"
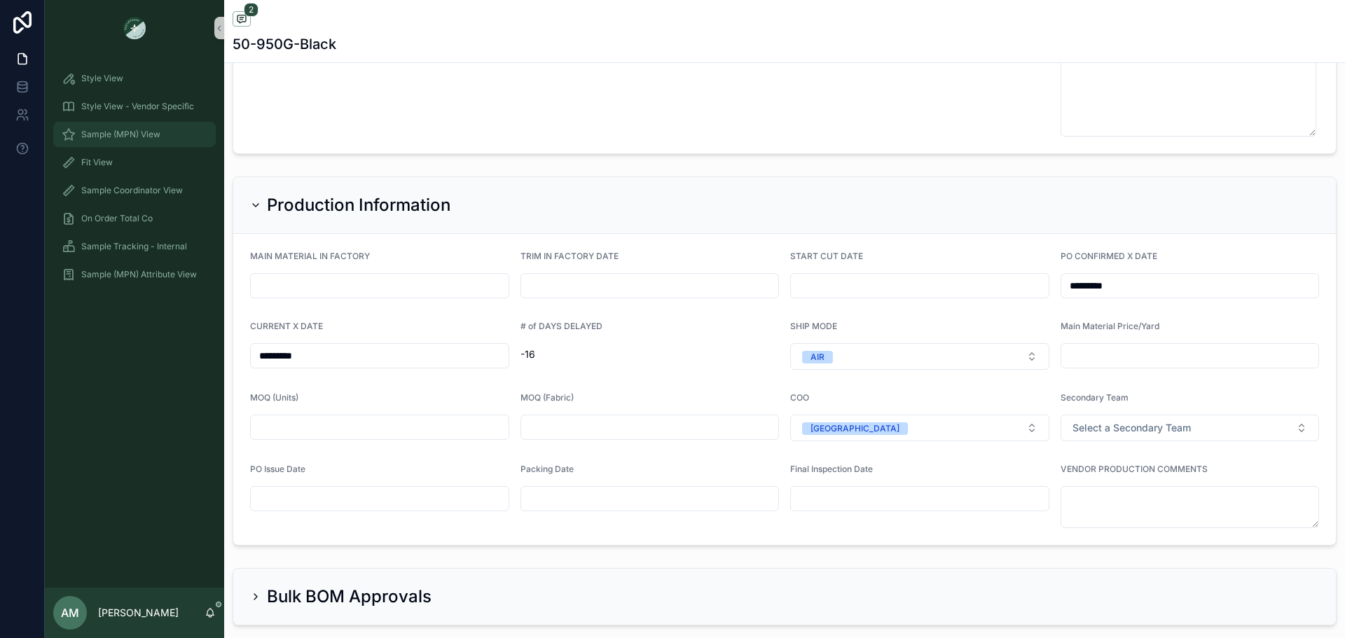
click at [172, 134] on div "Sample (MPN) View" at bounding box center [135, 134] width 146 height 22
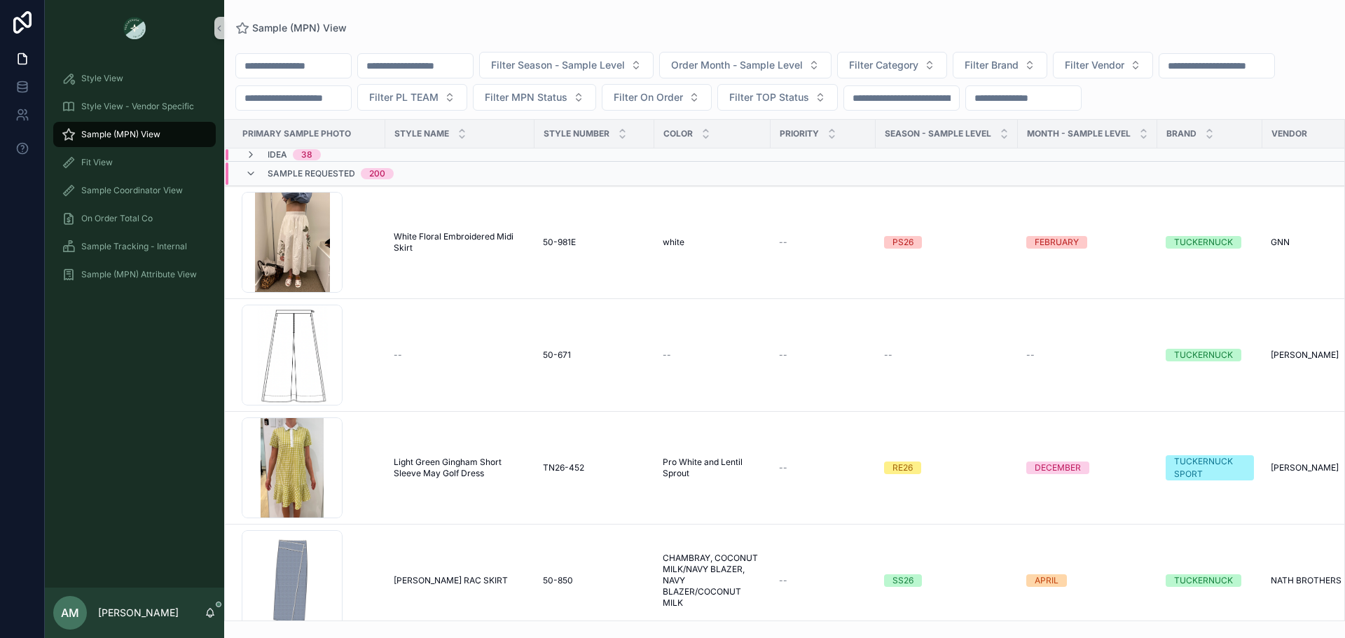
click at [436, 69] on input "scrollable content" at bounding box center [415, 66] width 115 height 20
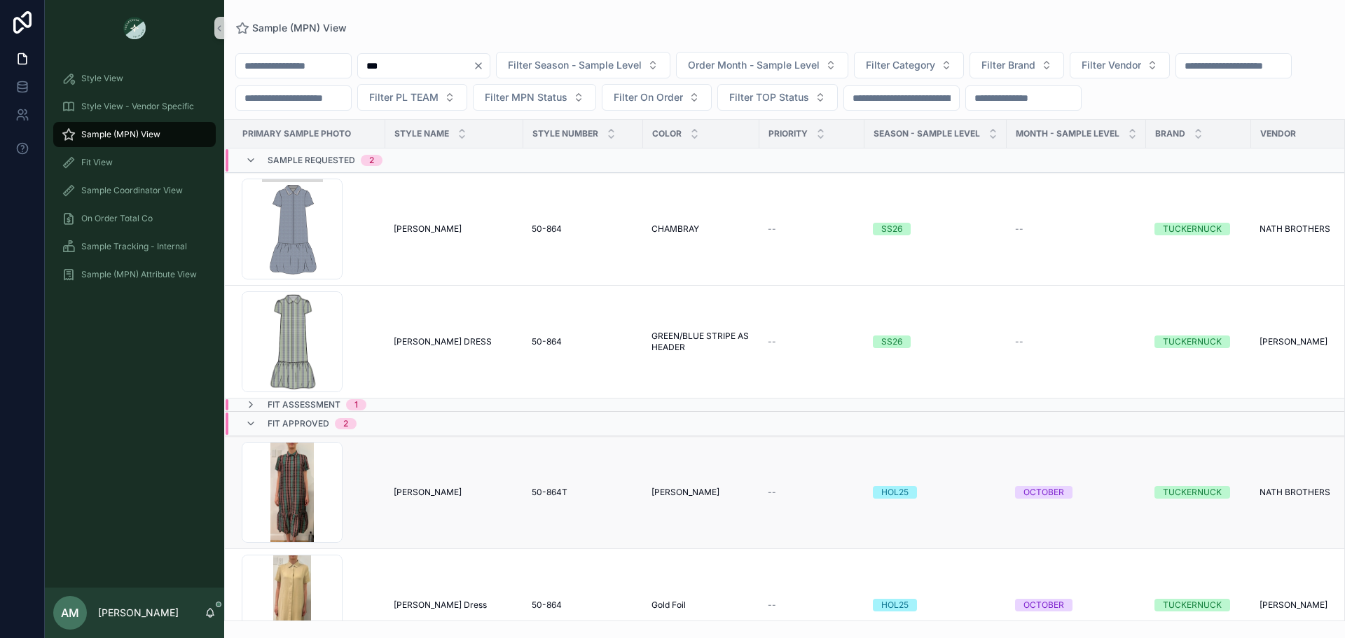
type input "***"
click at [462, 498] on span "[PERSON_NAME]" at bounding box center [428, 492] width 68 height 11
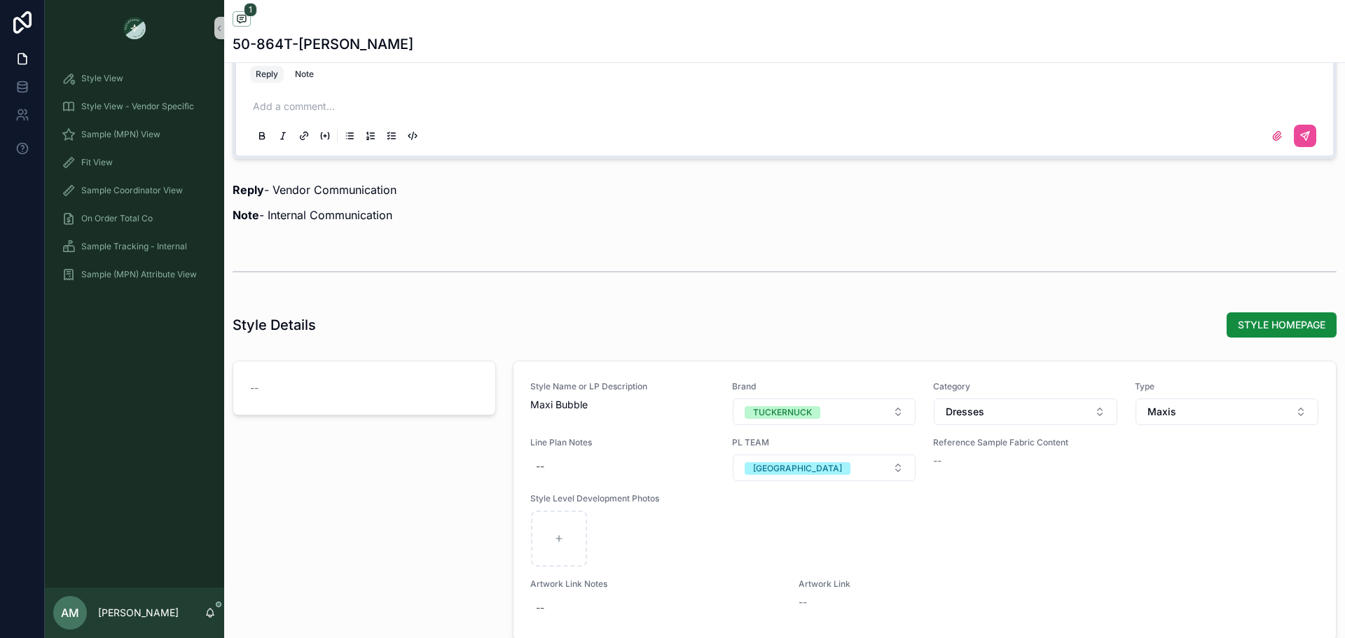
scroll to position [1183, 0]
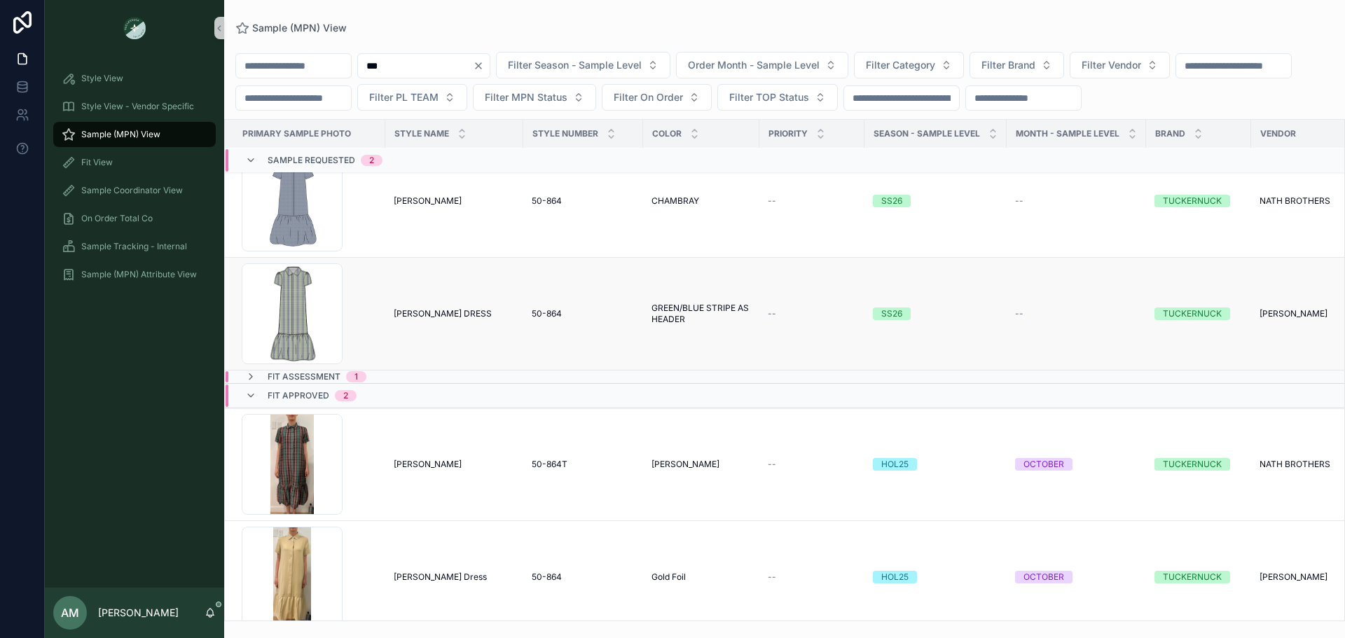
scroll to position [23, 0]
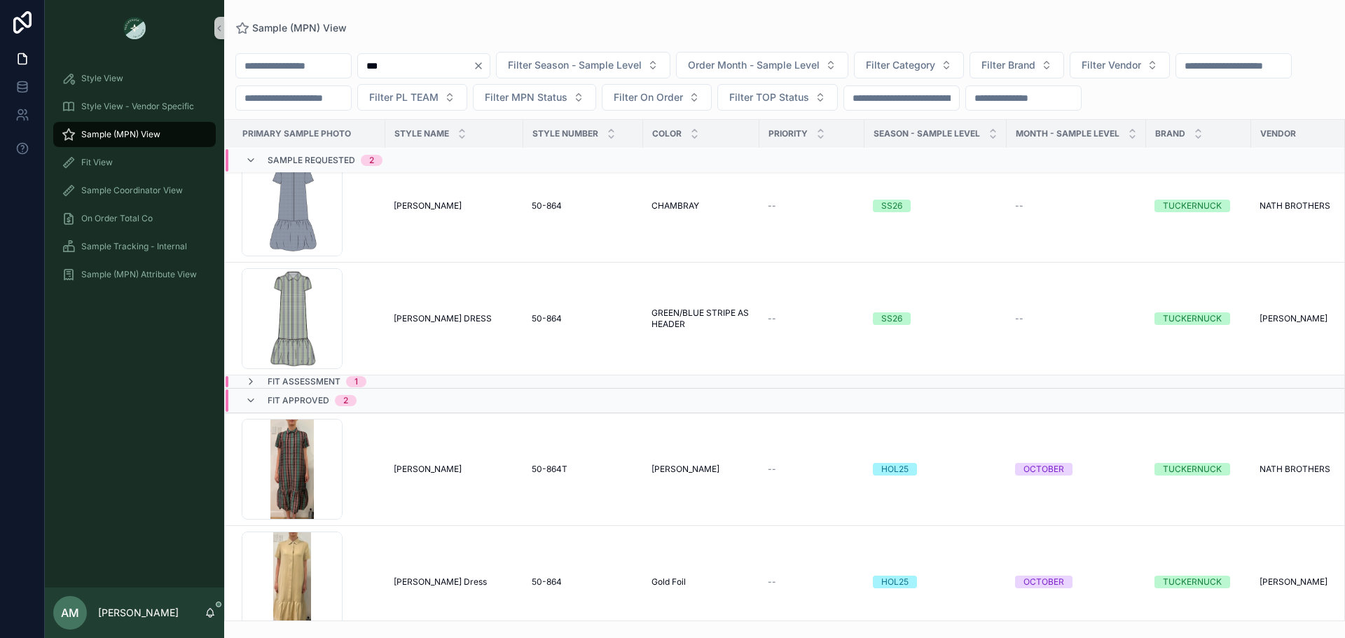
click at [404, 387] on div "Fit Assessment 1" at bounding box center [434, 381] width 417 height 11
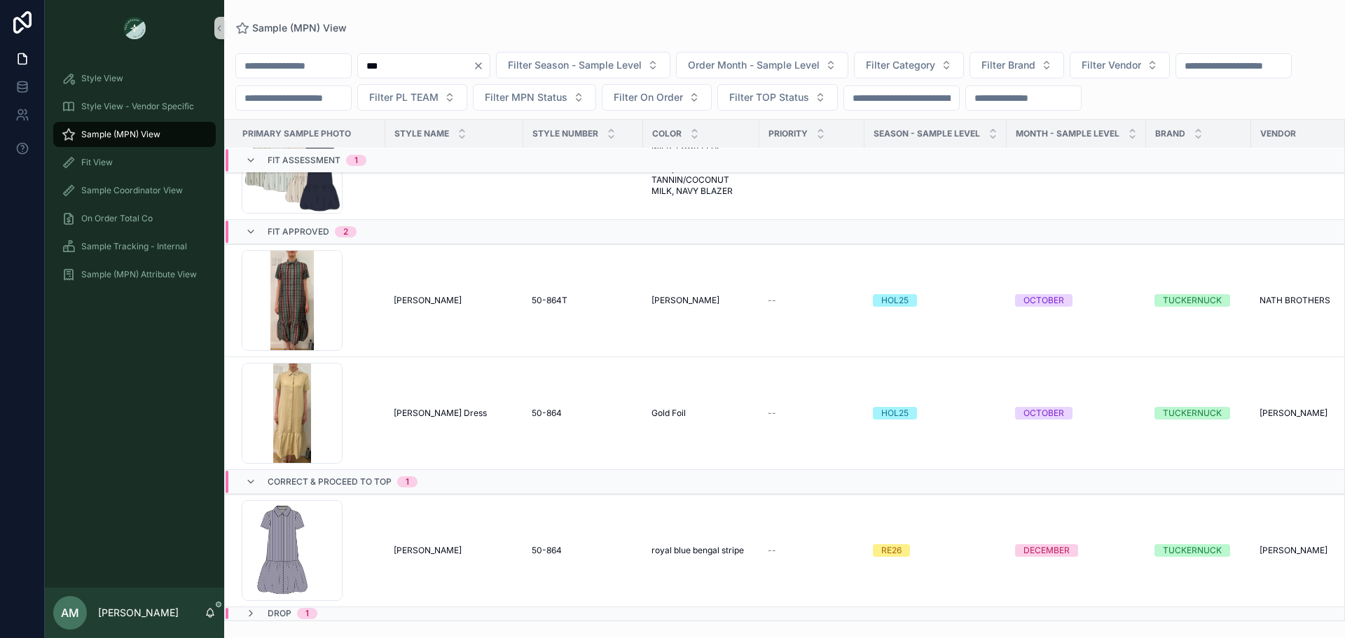
scroll to position [357, 0]
click at [457, 71] on input "***" at bounding box center [415, 66] width 115 height 20
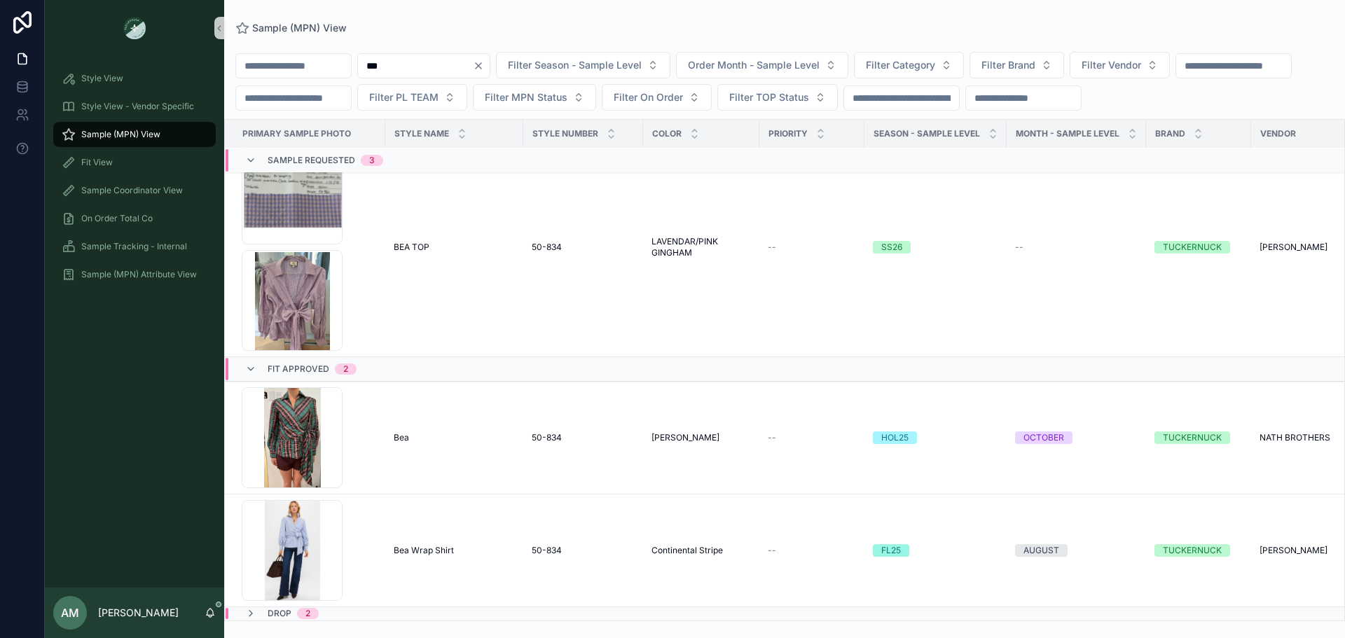
scroll to position [315, 0]
type input "***"
click at [387, 425] on td "[PERSON_NAME]" at bounding box center [454, 438] width 138 height 113
click at [347, 414] on div "Screenshot-2025-08-06-161345 .png" at bounding box center [309, 437] width 135 height 101
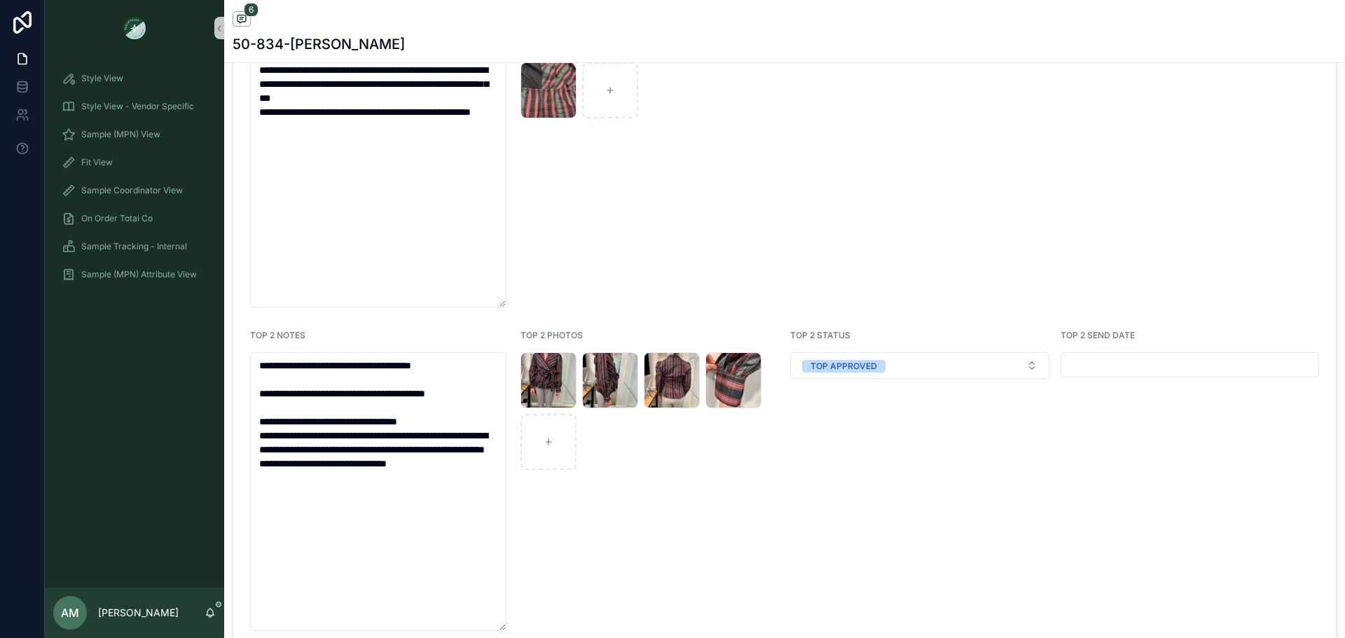
scroll to position [3012, 0]
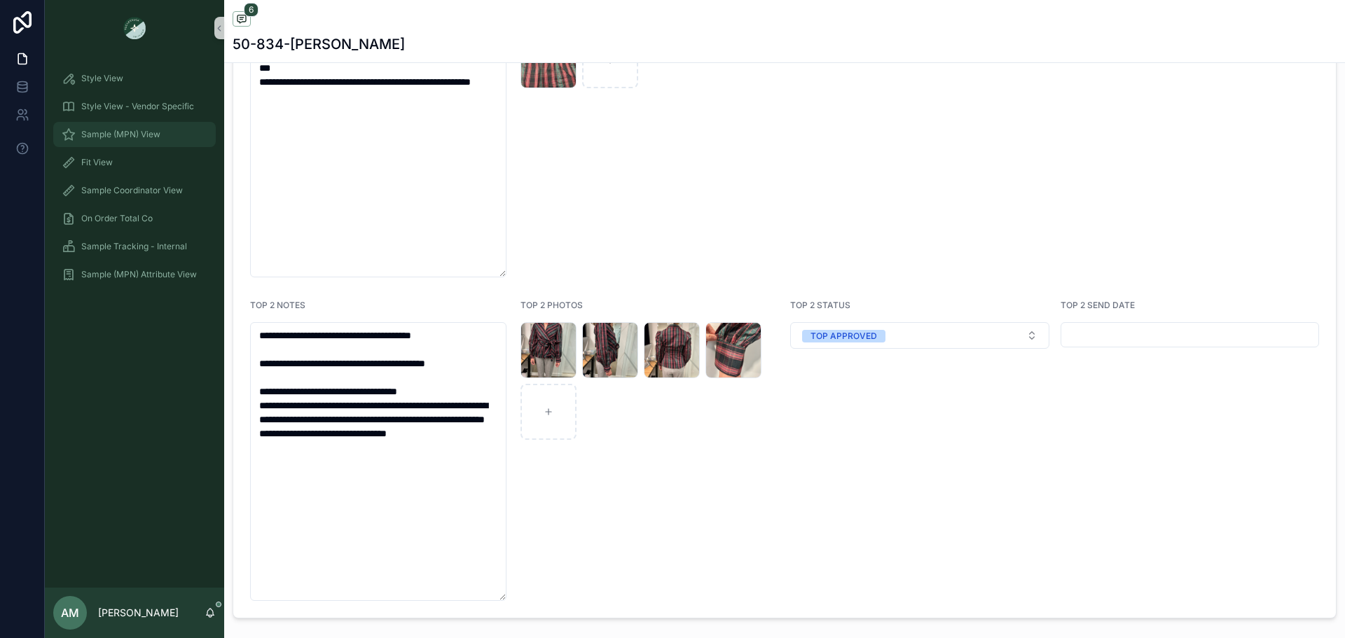
click at [168, 139] on div "Sample (MPN) View" at bounding box center [135, 134] width 146 height 22
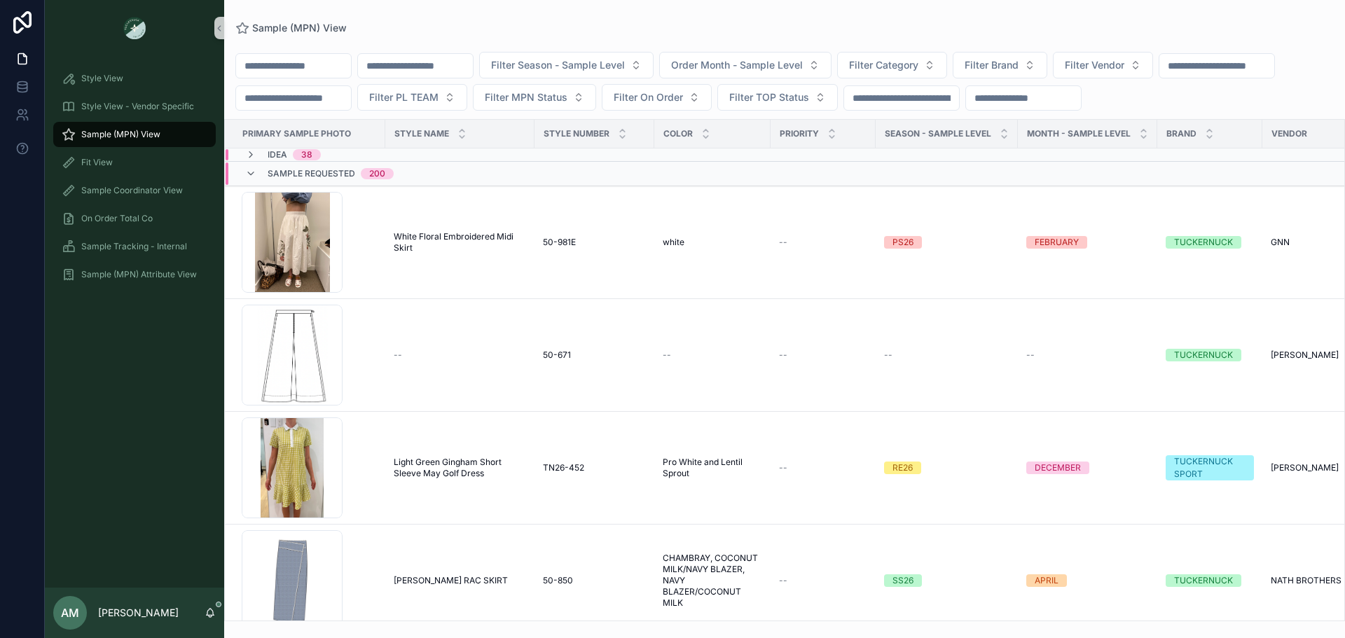
click at [443, 59] on input "scrollable content" at bounding box center [415, 66] width 115 height 20
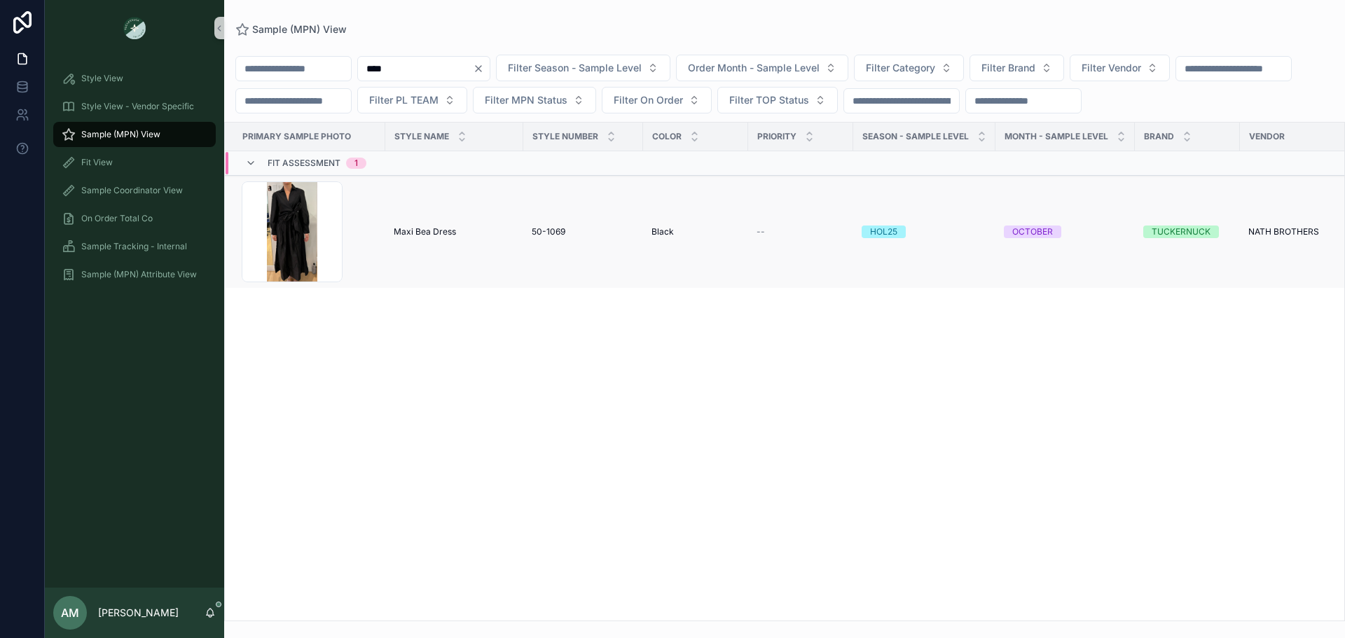
type input "****"
click at [429, 237] on span "Maxi Bea Dress" at bounding box center [425, 231] width 62 height 11
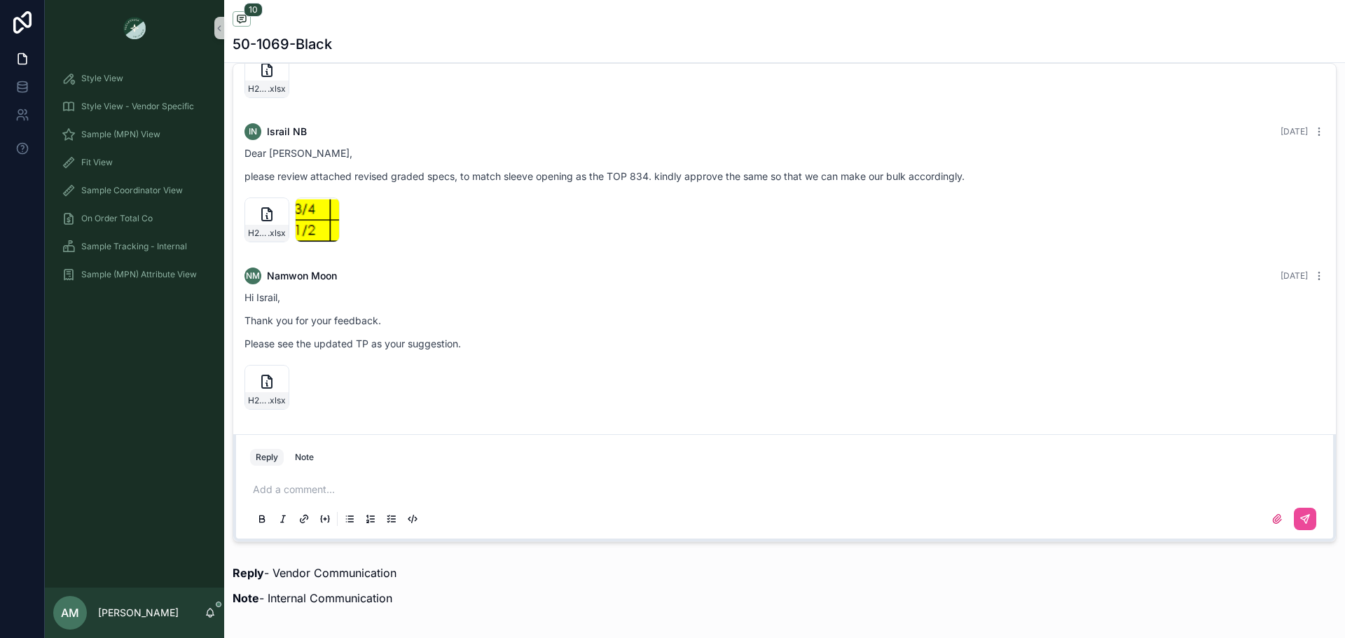
scroll to position [752, 0]
click at [315, 455] on button "Note" at bounding box center [304, 457] width 30 height 17
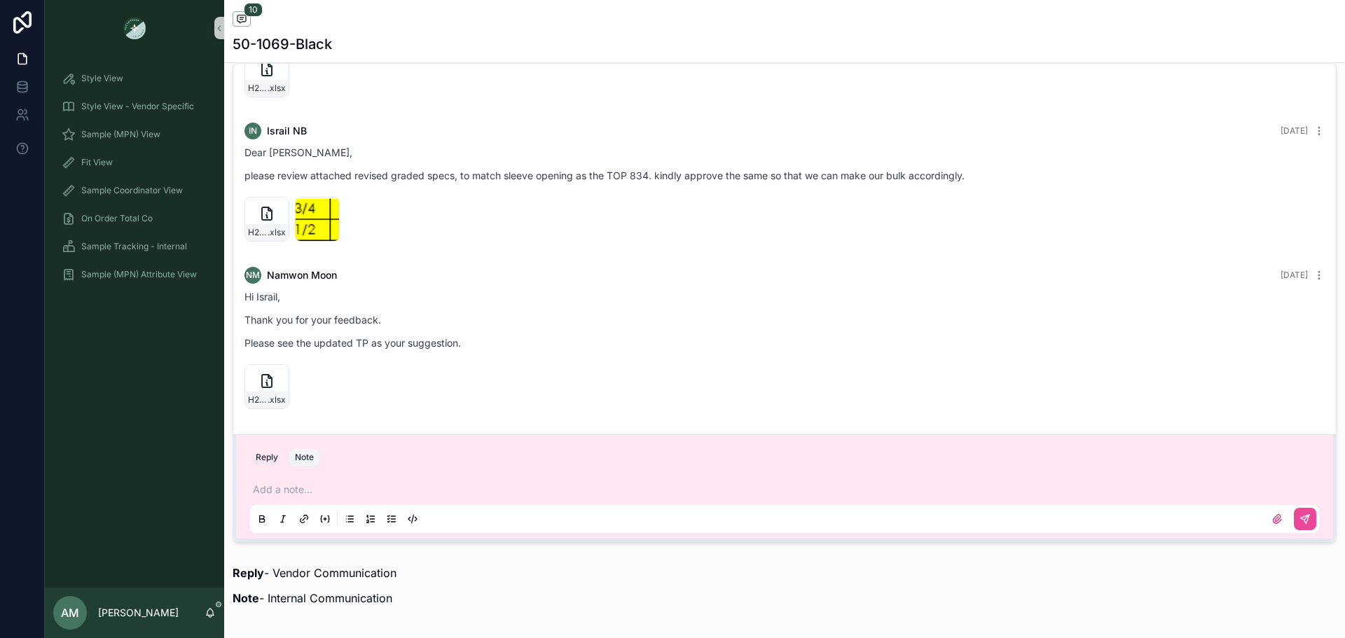
click at [380, 488] on p "scrollable content" at bounding box center [787, 490] width 1069 height 14
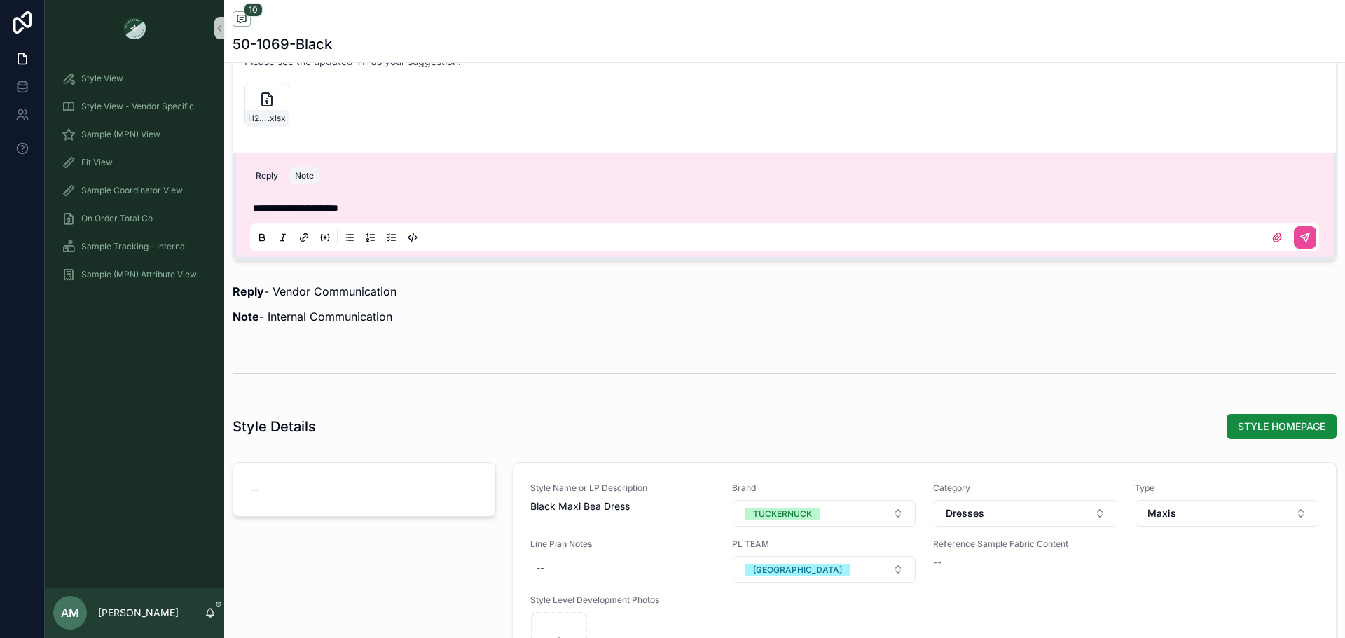
scroll to position [1290, 0]
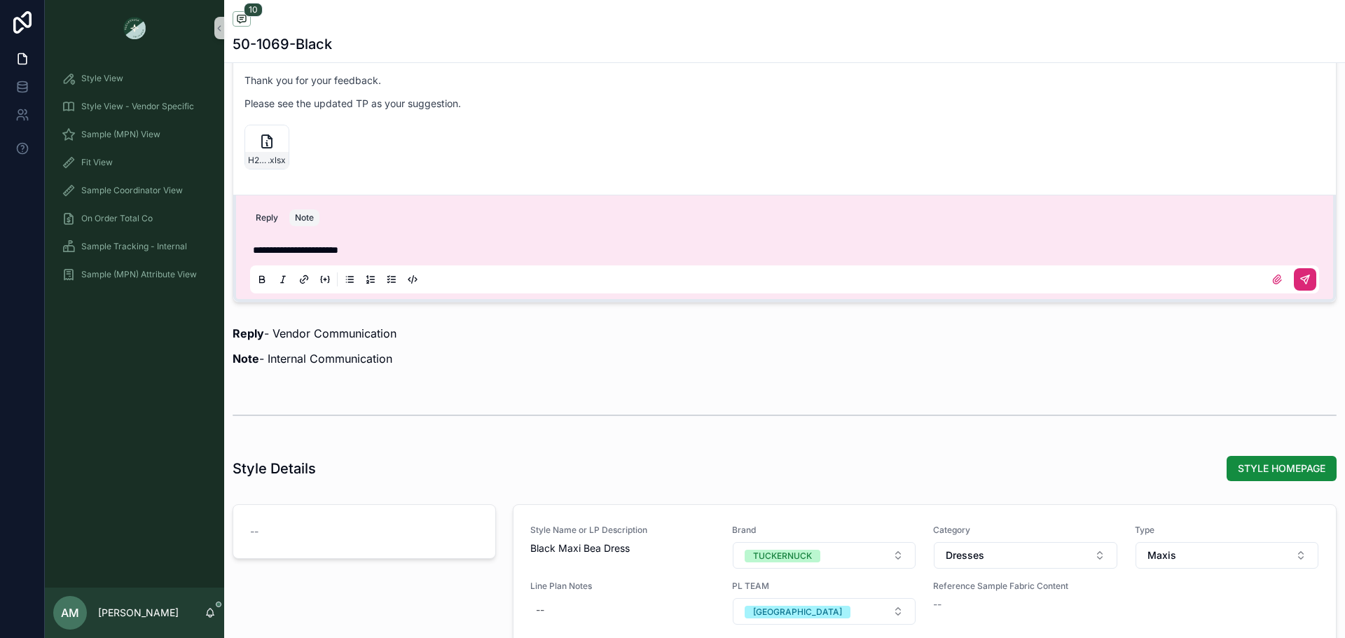
click at [1302, 273] on button "scrollable content" at bounding box center [1305, 279] width 22 height 22
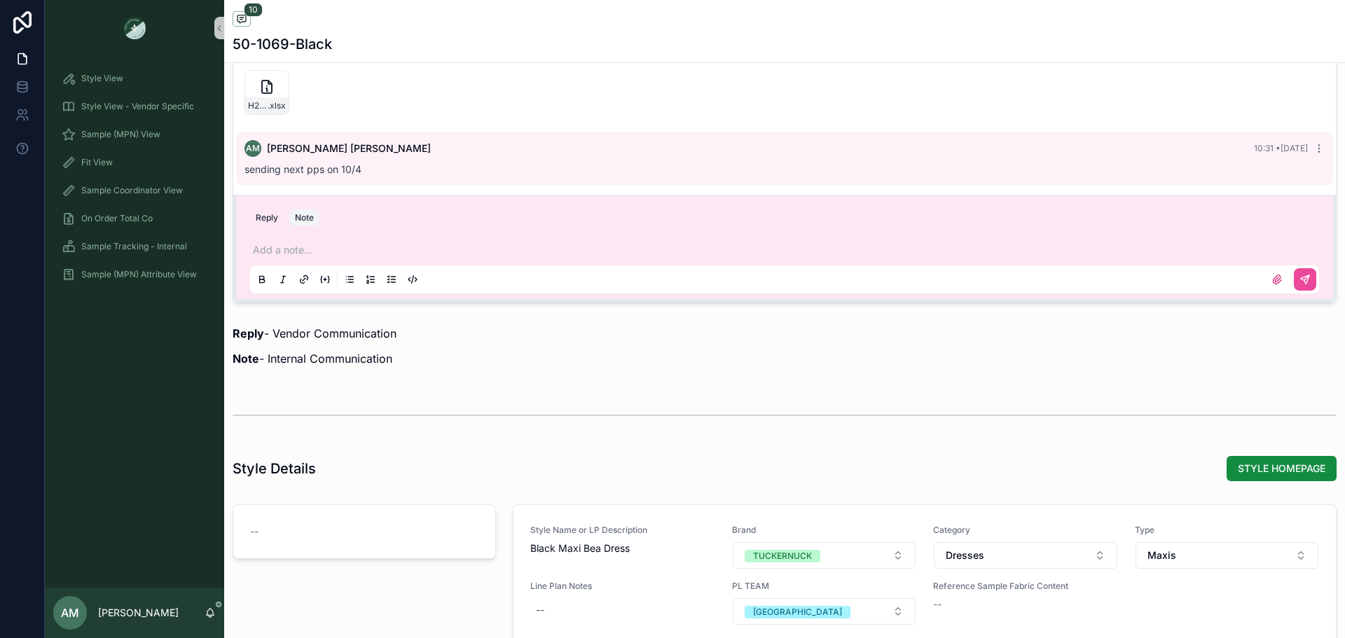
scroll to position [808, 0]
